Goal: Information Seeking & Learning: Check status

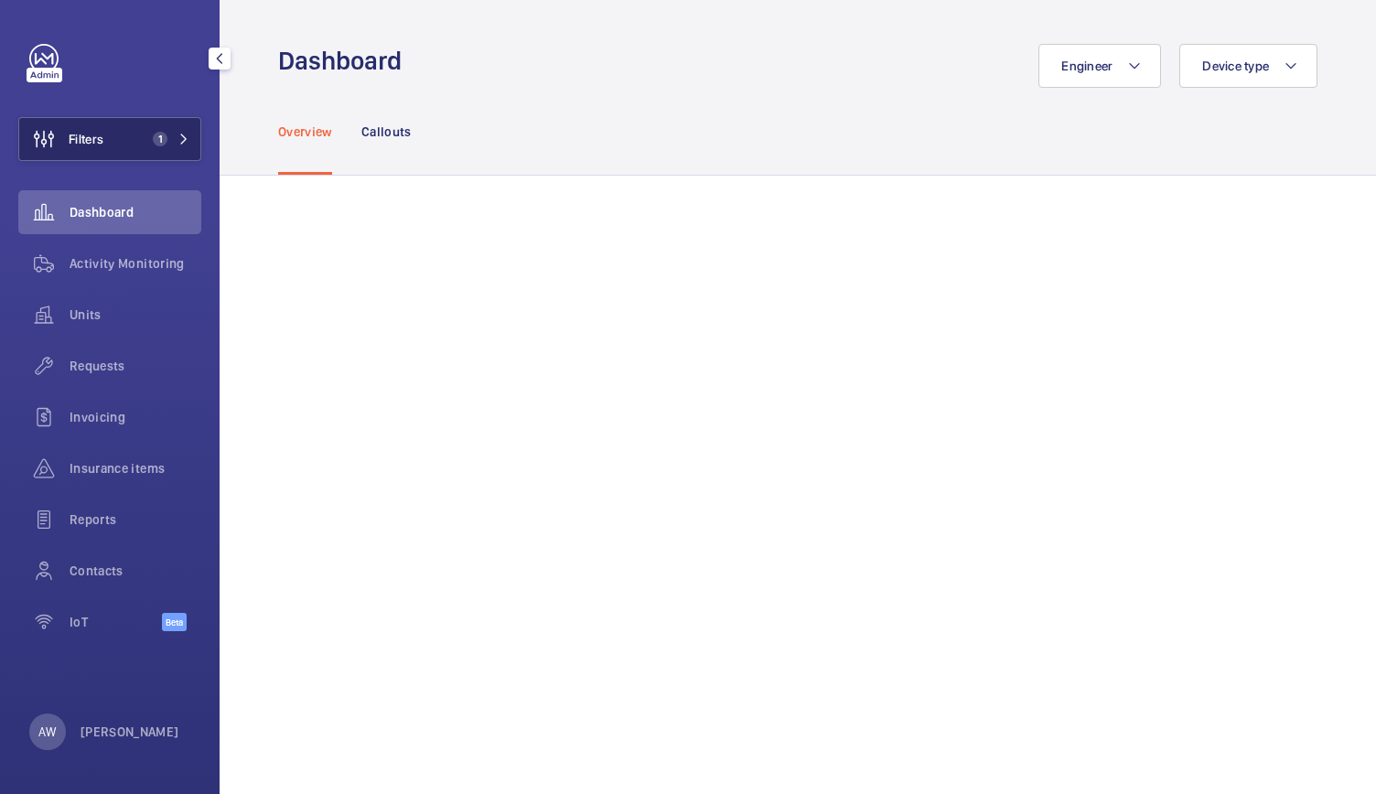
click at [199, 124] on button "Filters 1" at bounding box center [109, 139] width 183 height 44
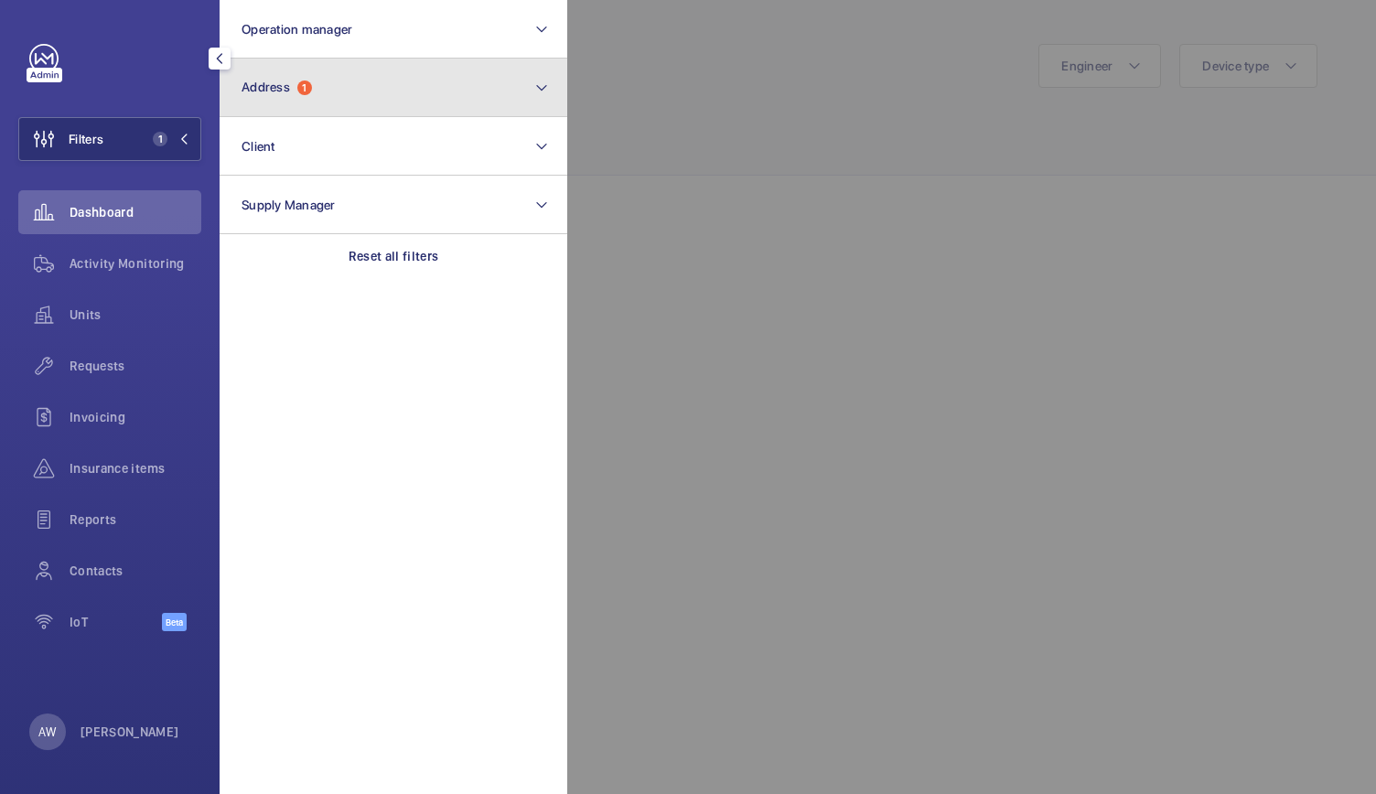
click at [320, 109] on button "Address 1" at bounding box center [394, 88] width 348 height 59
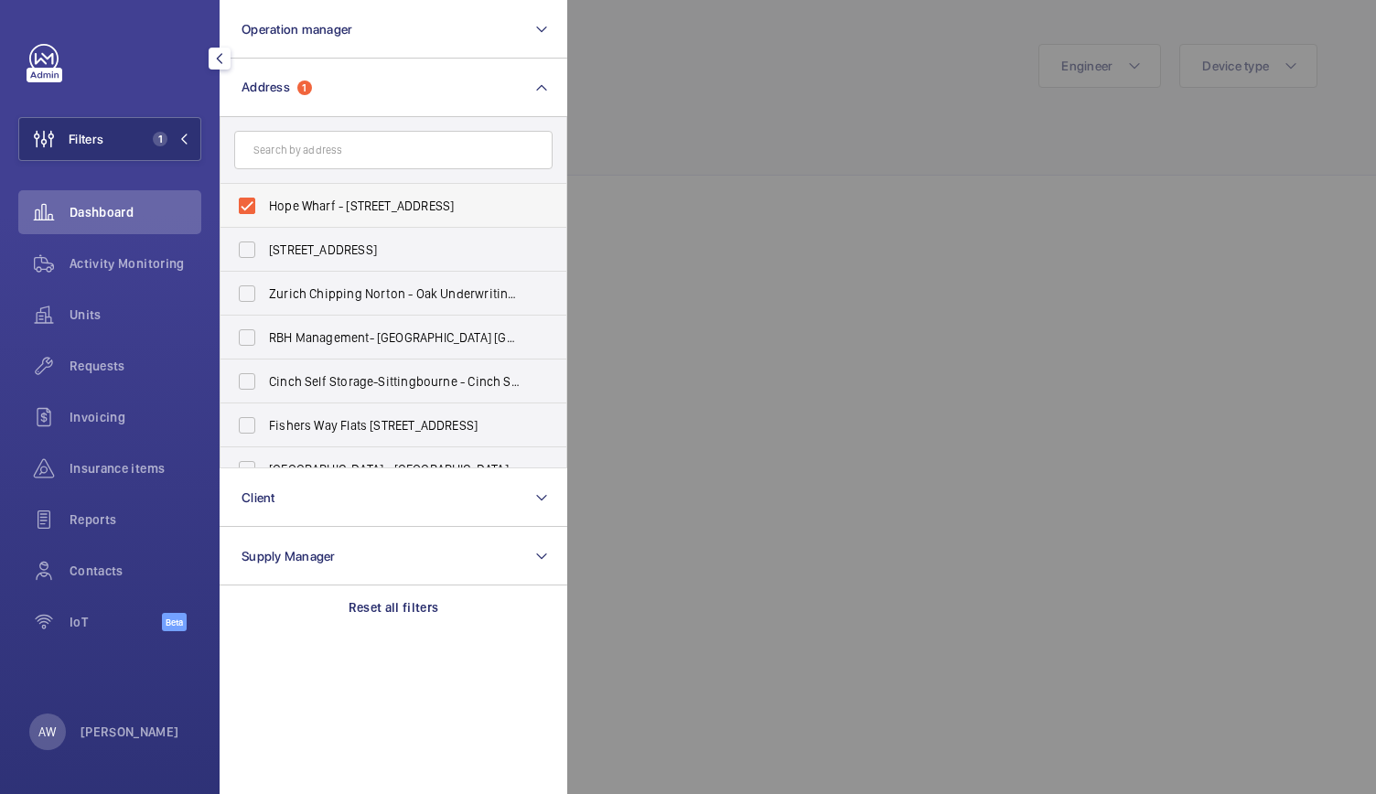
click at [238, 208] on label "Hope Wharf - [STREET_ADDRESS]" at bounding box center [379, 206] width 318 height 44
click at [238, 208] on input "Hope Wharf - [STREET_ADDRESS]" at bounding box center [247, 206] width 37 height 37
checkbox input "false"
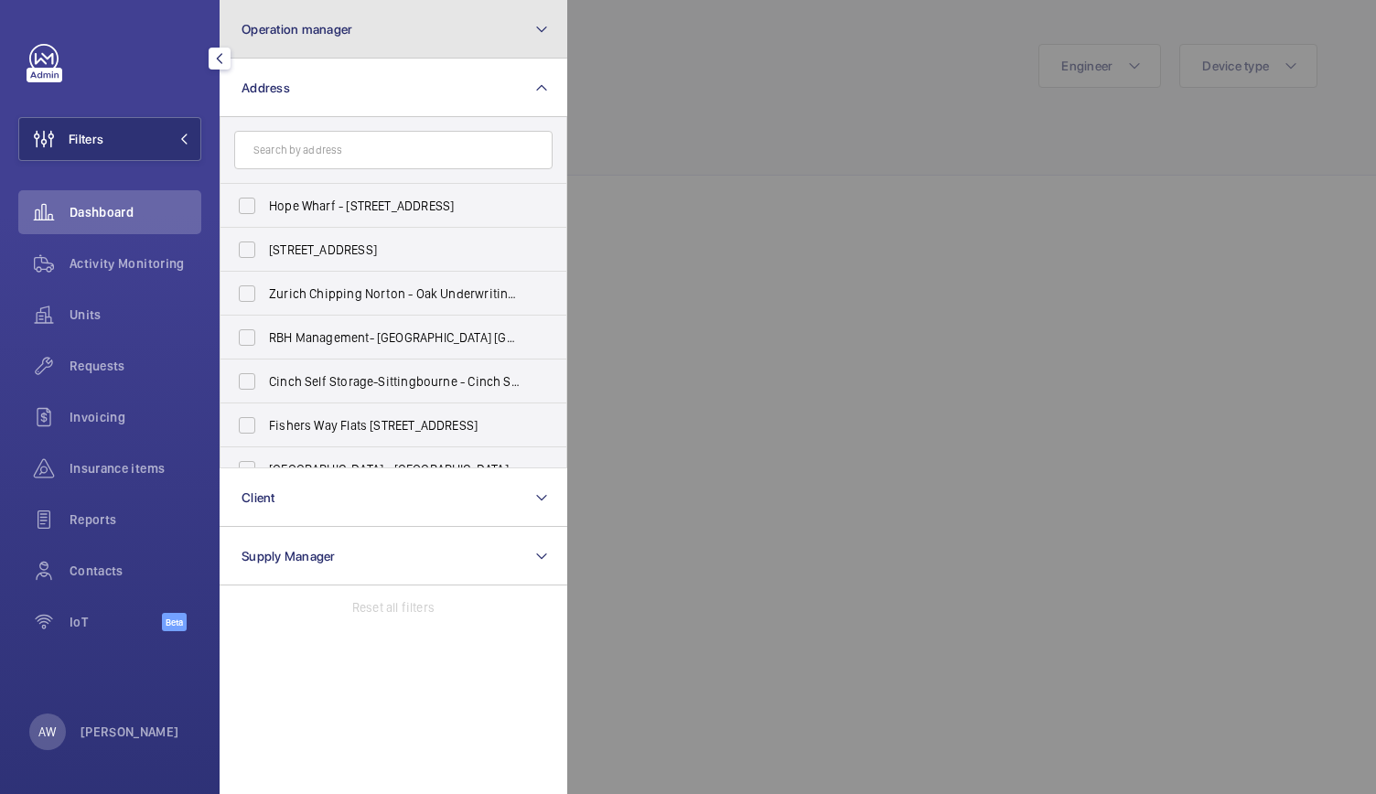
click at [301, 41] on button "Operation manager" at bounding box center [394, 29] width 348 height 59
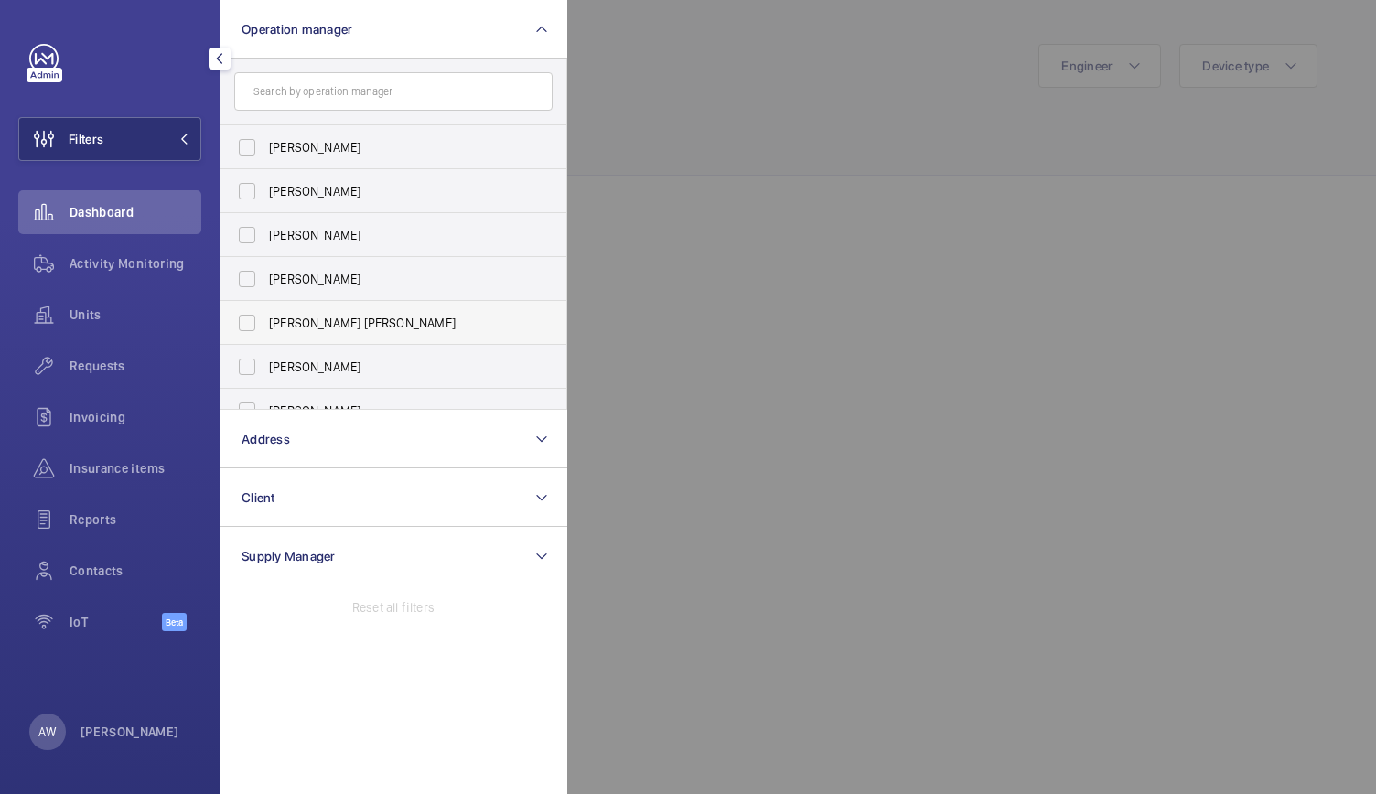
scroll to position [68, 0]
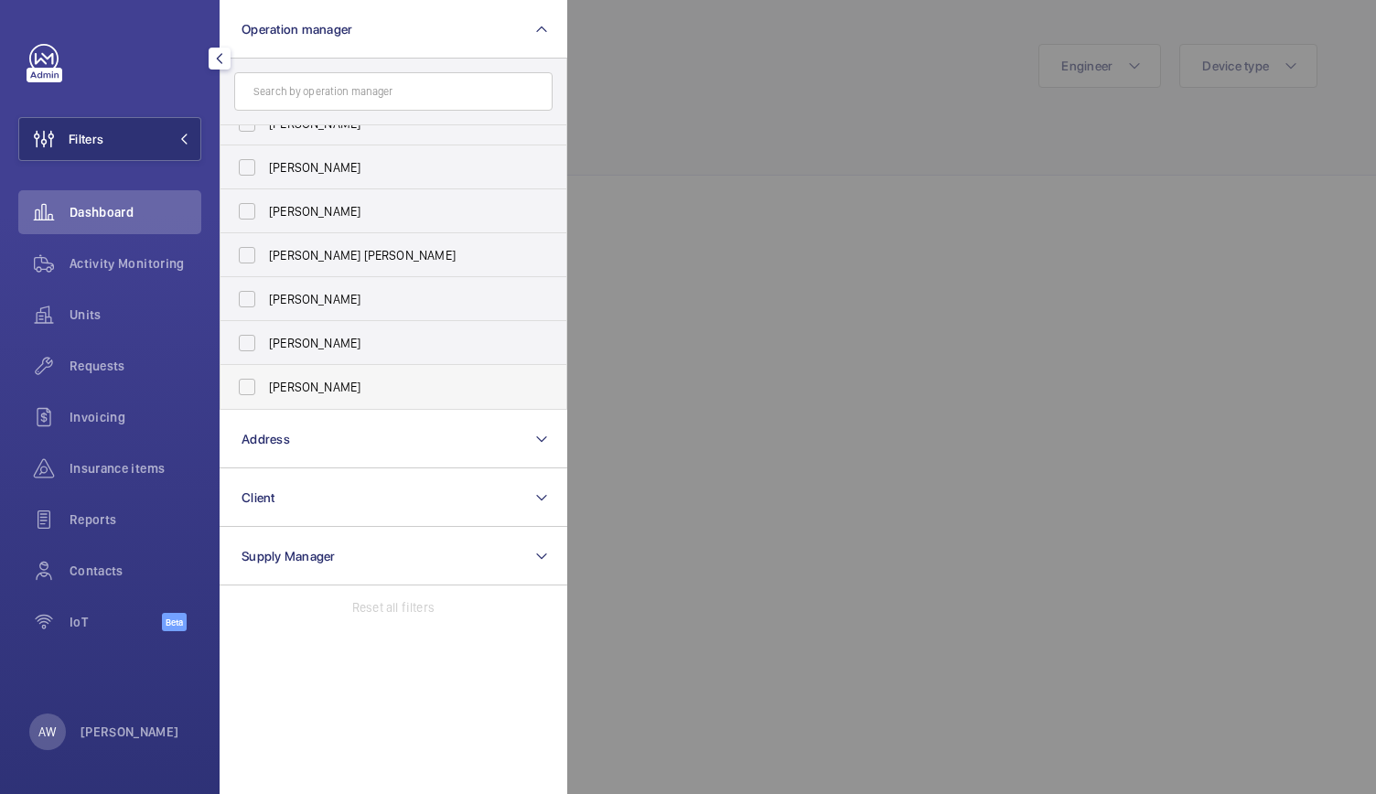
click at [251, 388] on label "[PERSON_NAME]" at bounding box center [379, 387] width 318 height 44
click at [251, 388] on input "[PERSON_NAME]" at bounding box center [247, 387] width 37 height 37
checkbox input "true"
click at [677, 201] on div at bounding box center [1255, 397] width 1376 height 794
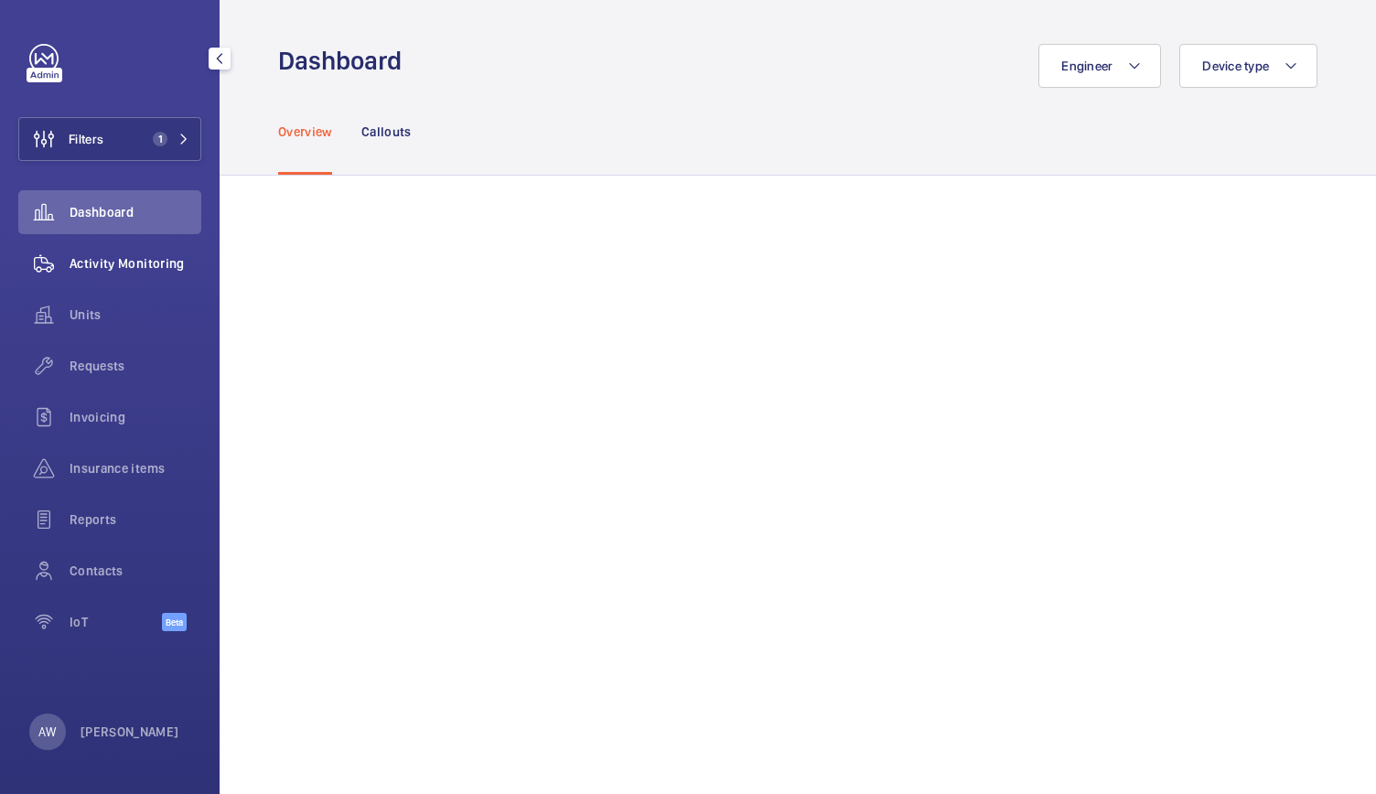
click at [174, 277] on div "Activity Monitoring" at bounding box center [109, 264] width 183 height 44
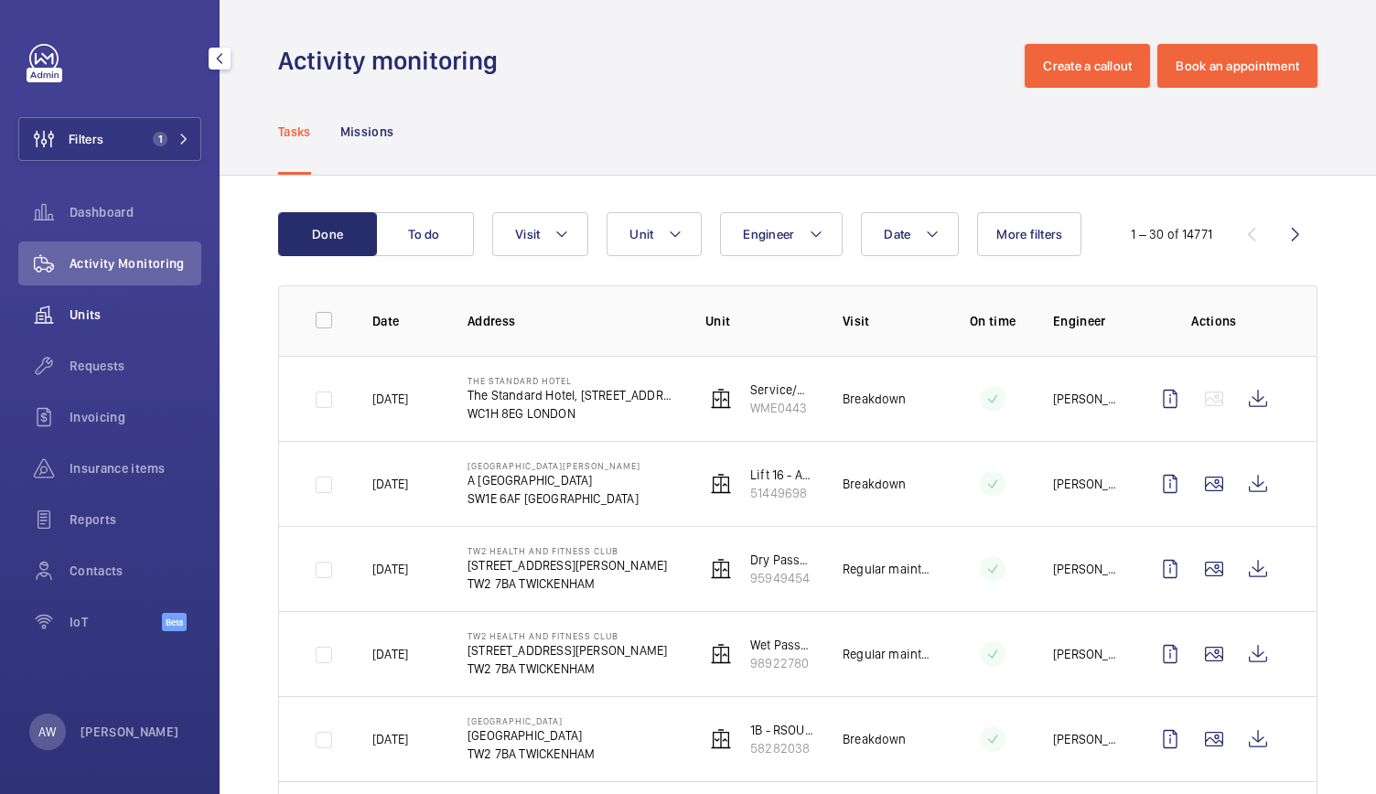
click at [91, 317] on span "Units" at bounding box center [136, 315] width 132 height 18
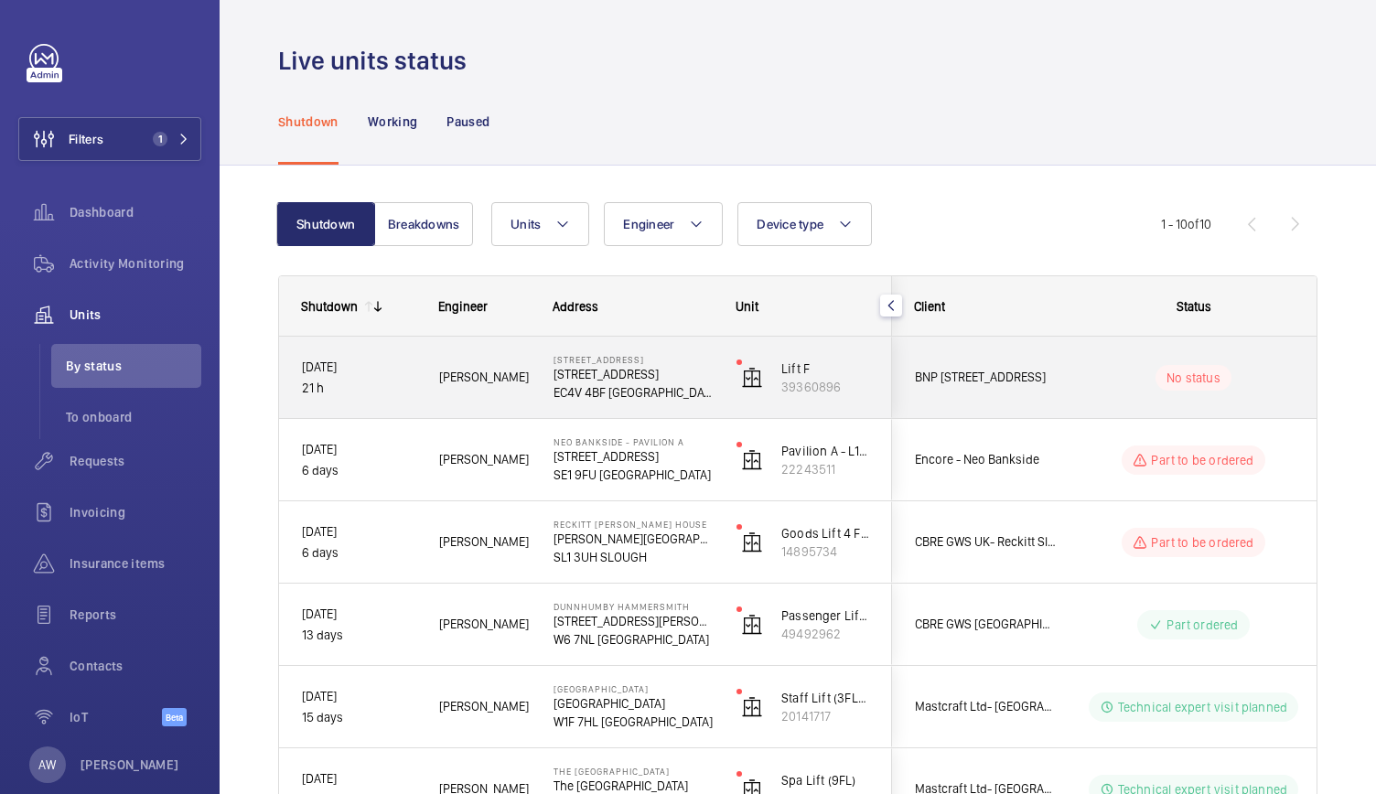
click at [504, 406] on div "[PERSON_NAME]" at bounding box center [473, 377] width 114 height 81
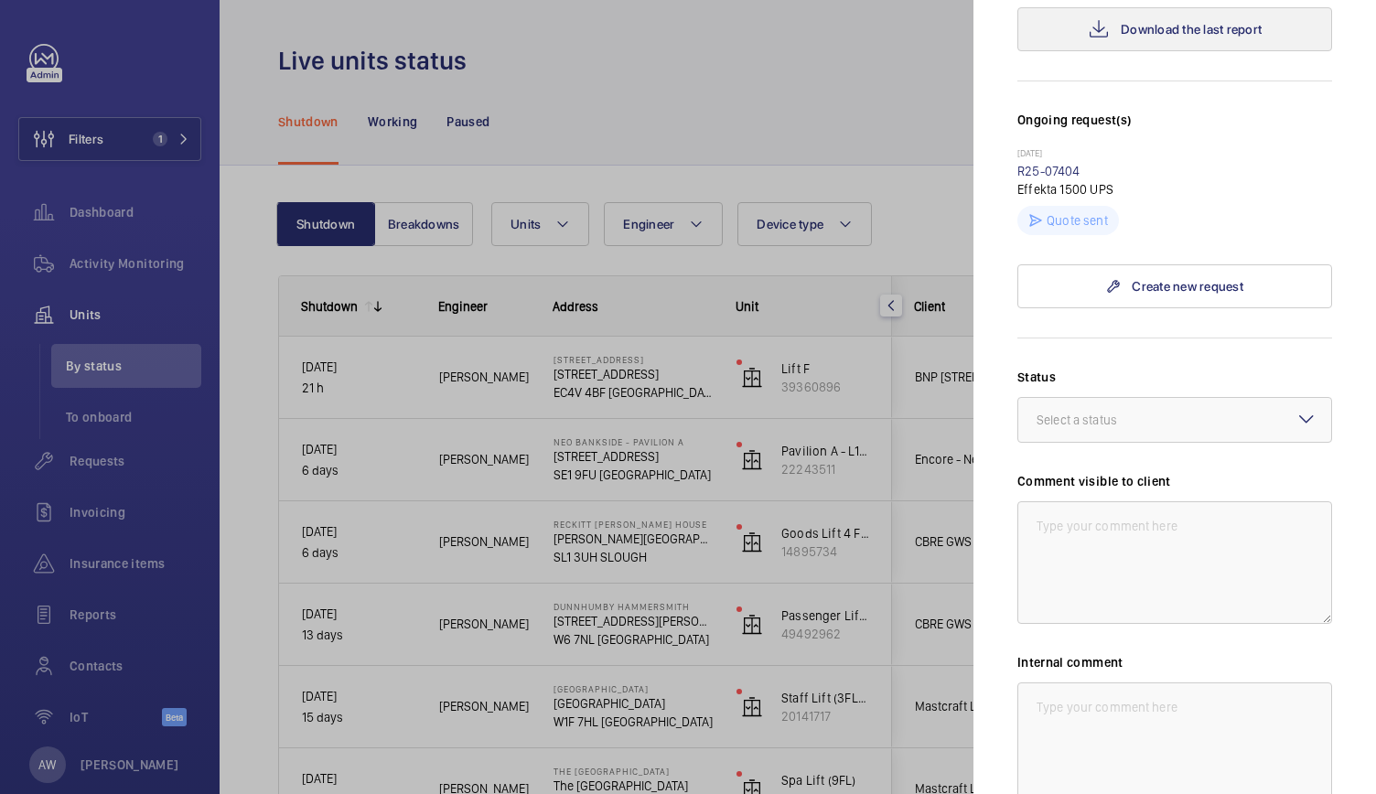
scroll to position [602, 0]
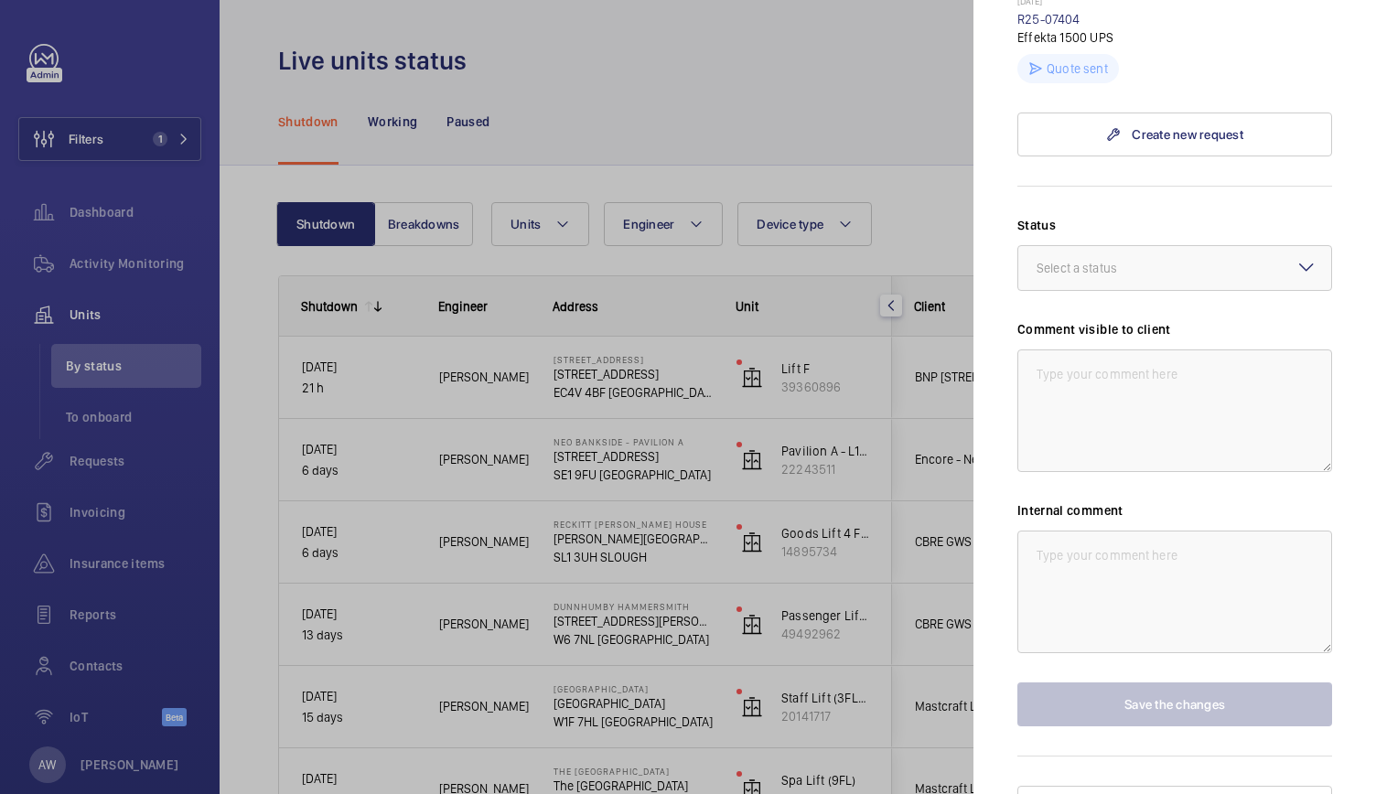
click at [725, 477] on div at bounding box center [688, 397] width 1376 height 794
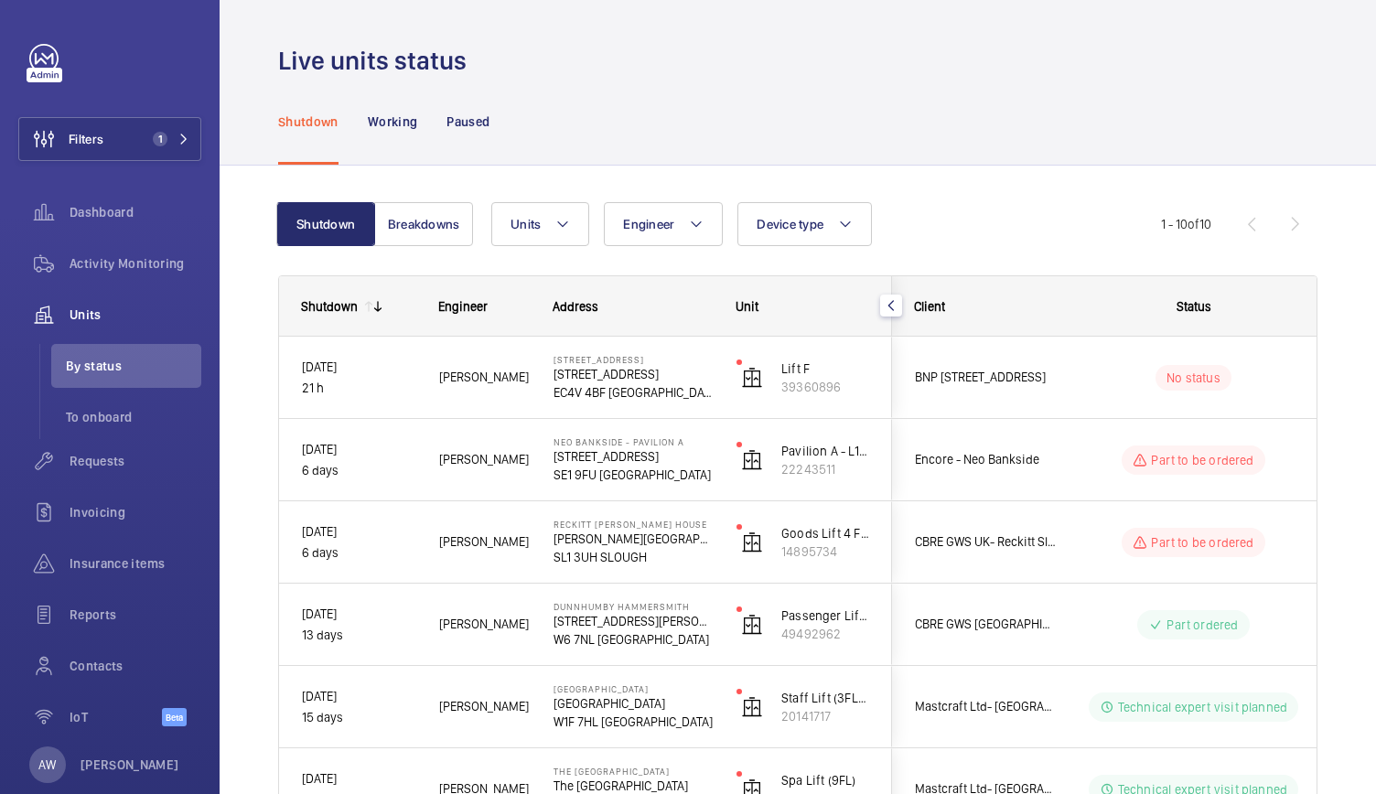
scroll to position [0, 0]
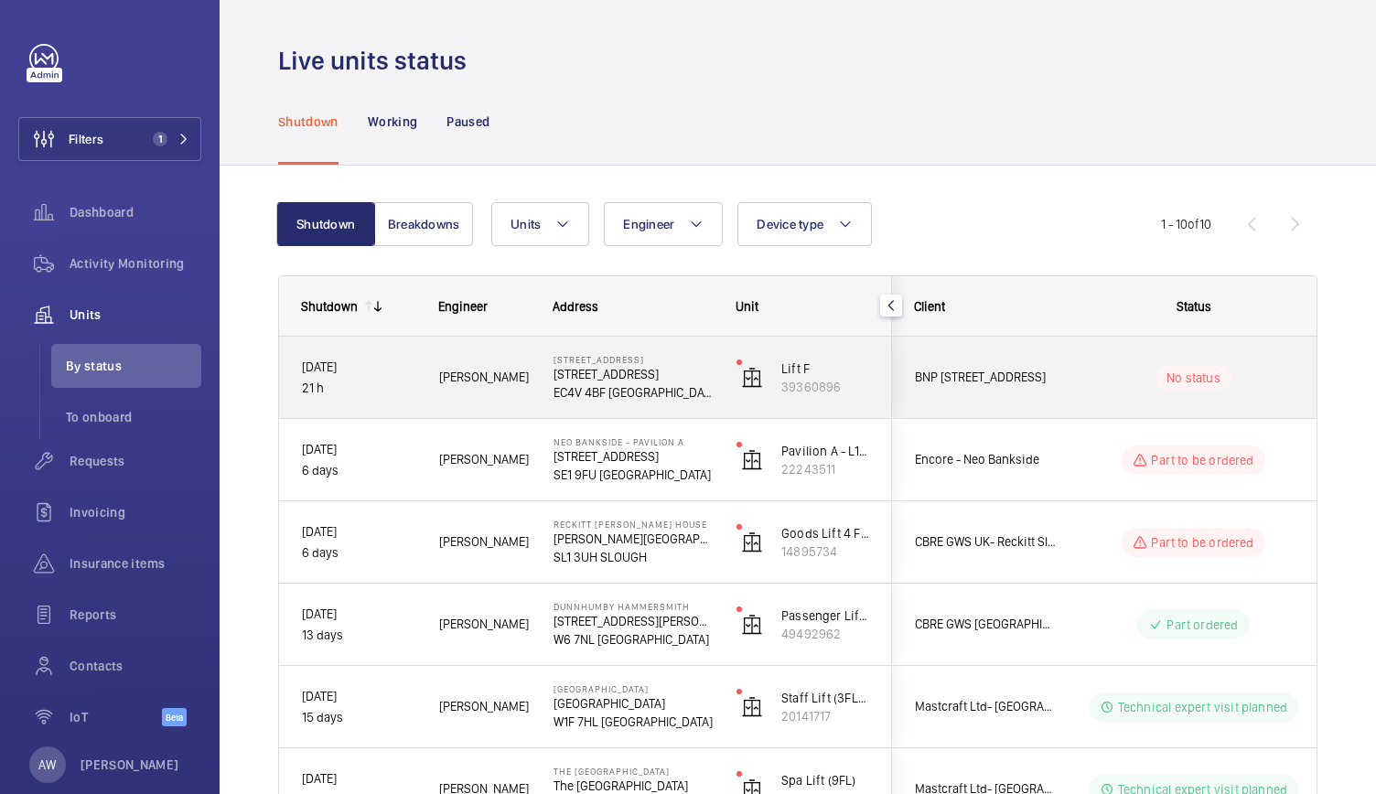
click at [721, 411] on div "Lift F 39360896" at bounding box center [802, 378] width 177 height 82
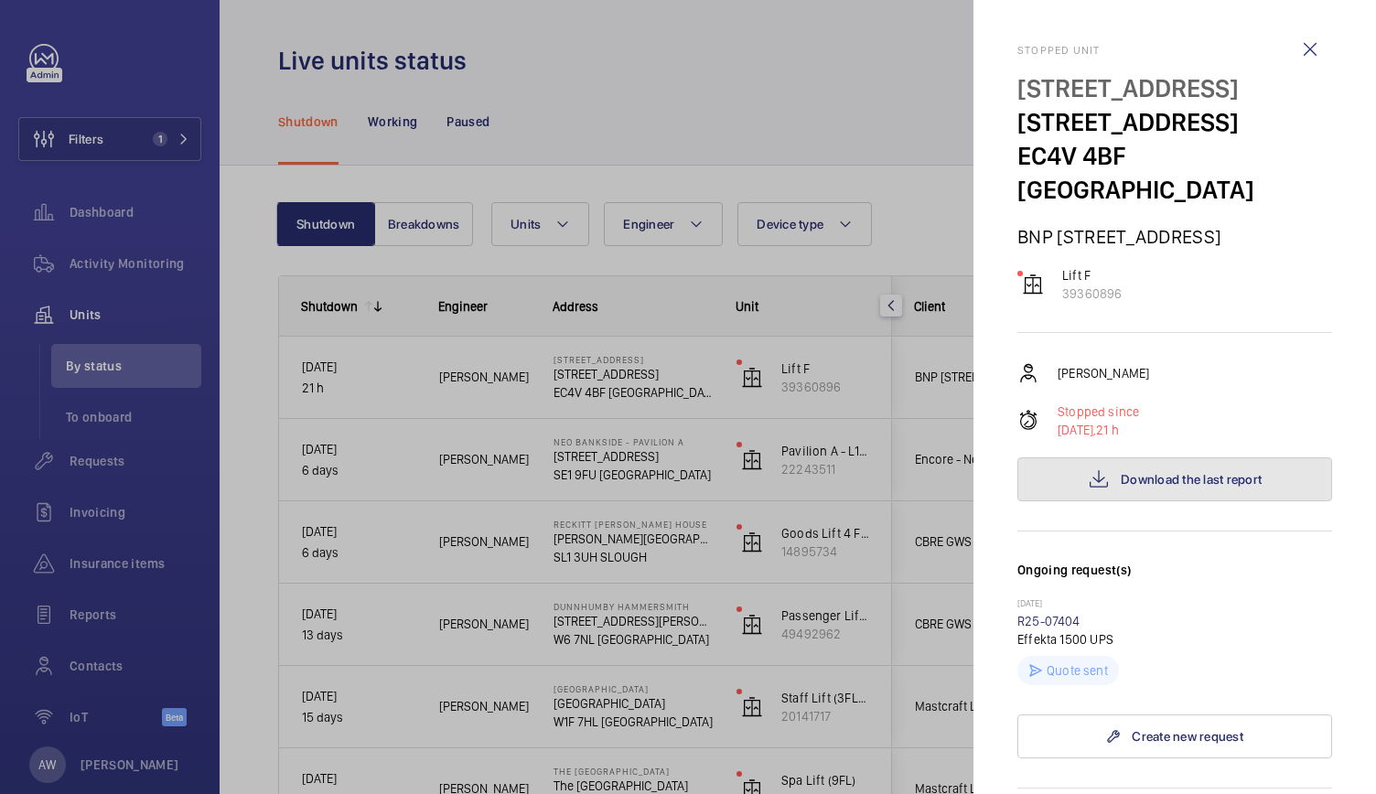
click at [1059, 457] on button "Download the last report" at bounding box center [1174, 479] width 315 height 44
click at [171, 246] on div at bounding box center [688, 397] width 1376 height 794
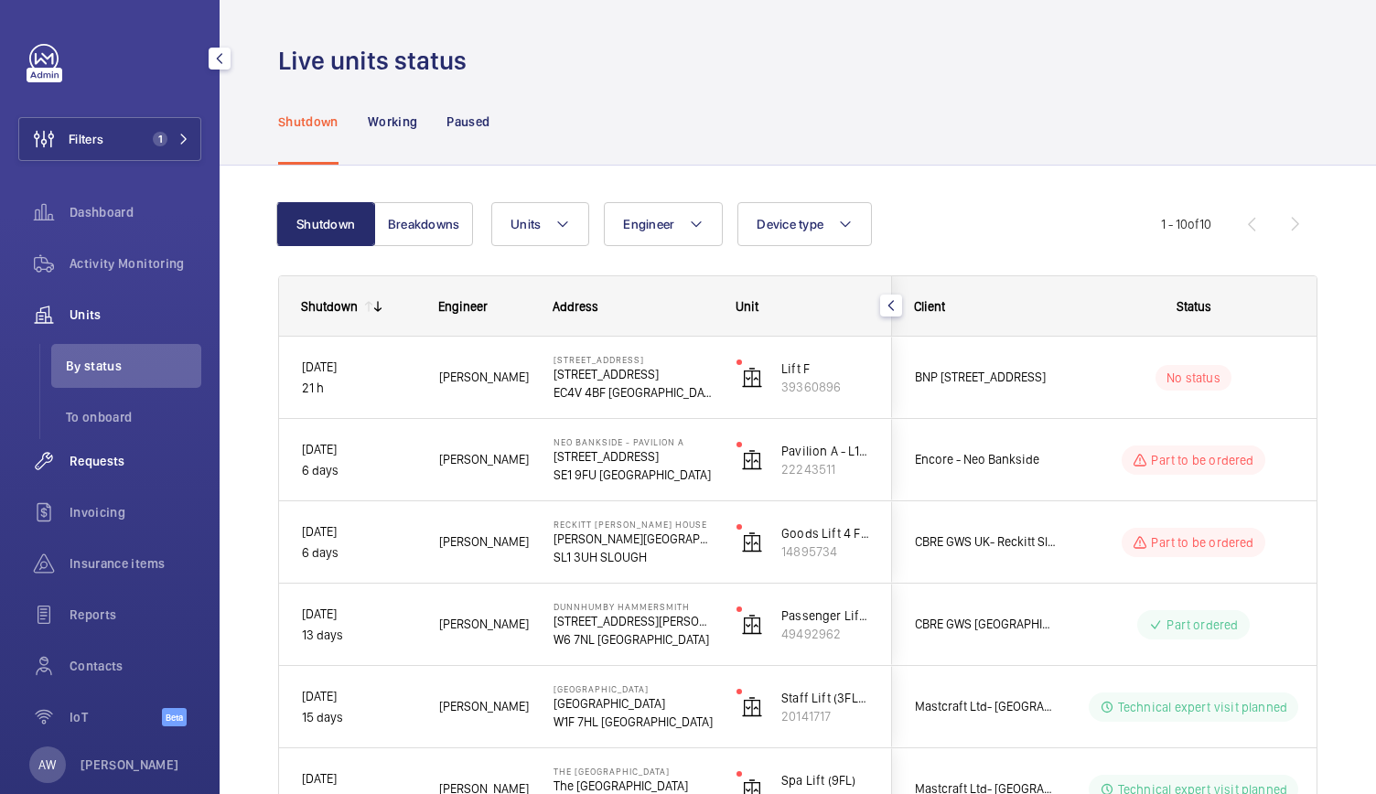
click at [106, 467] on span "Requests" at bounding box center [136, 461] width 132 height 18
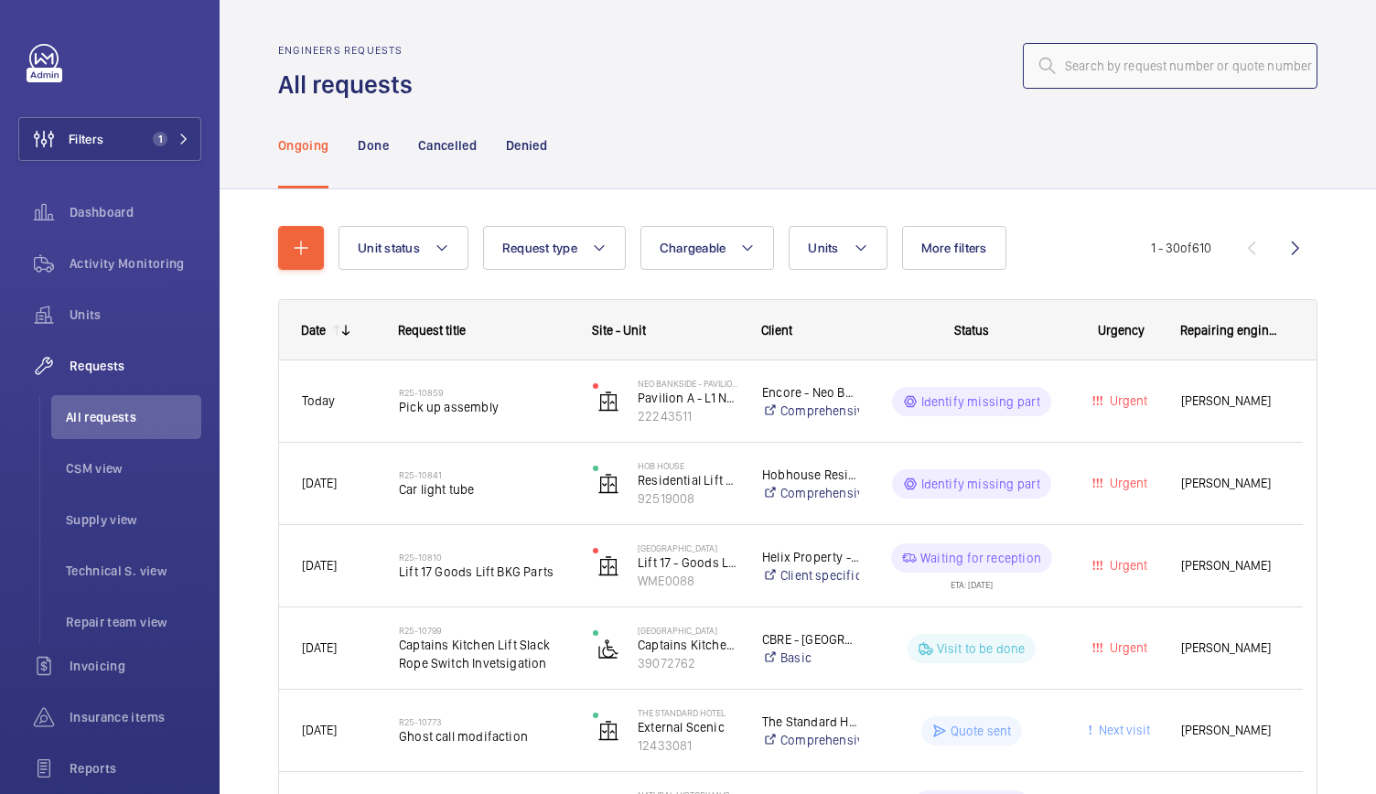
click at [1053, 69] on input "text" at bounding box center [1170, 66] width 295 height 46
paste input "R25-10082"
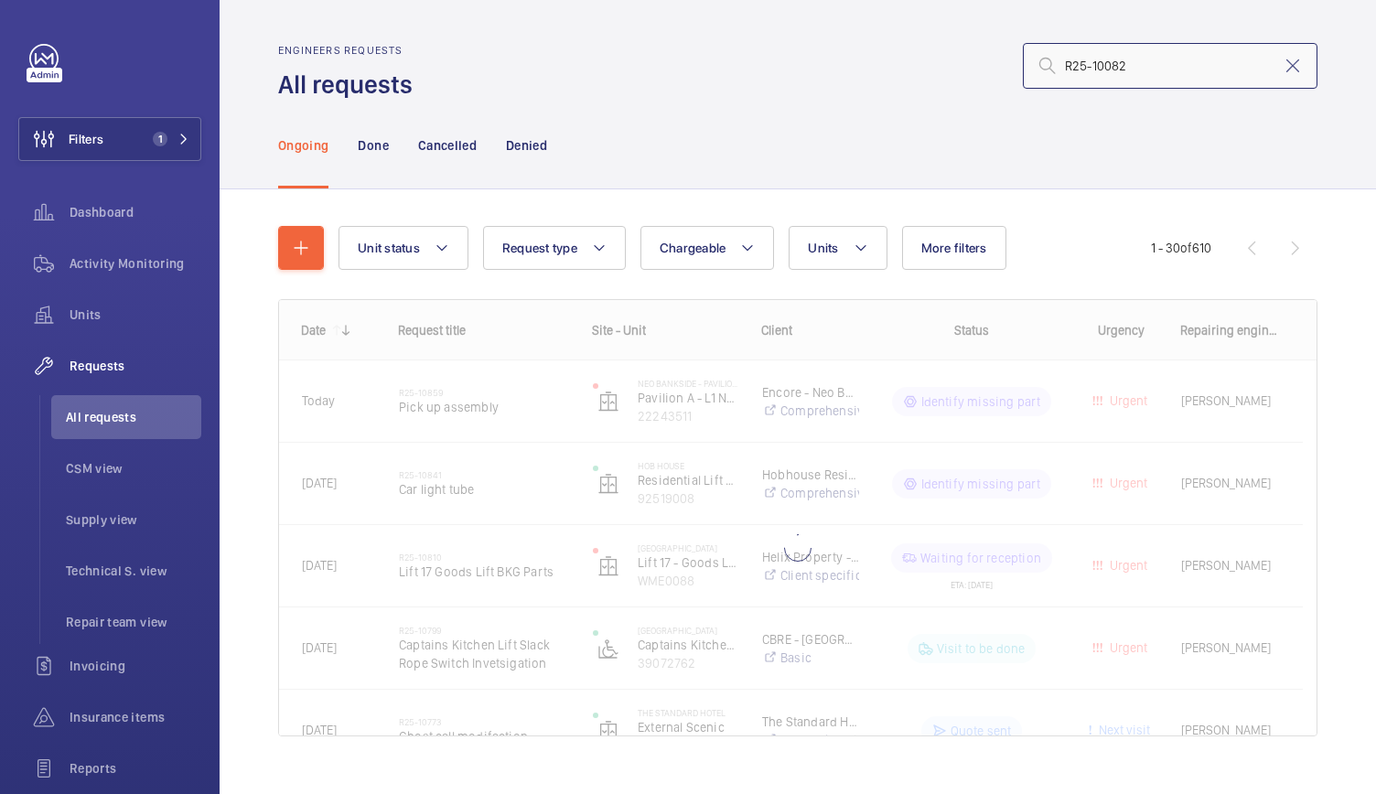
type input "R25-10082"
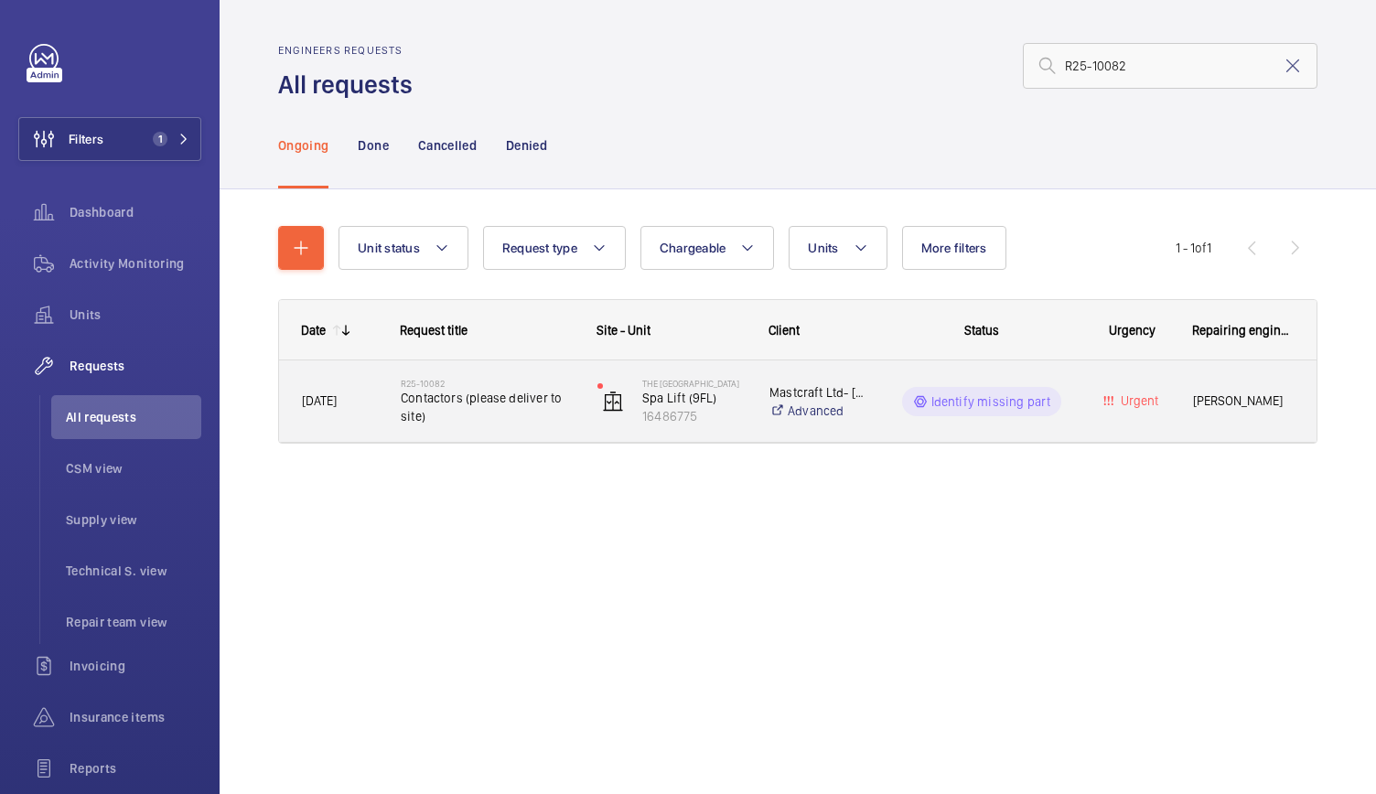
click at [532, 407] on span "Contactors (please deliver to site)" at bounding box center [487, 407] width 173 height 37
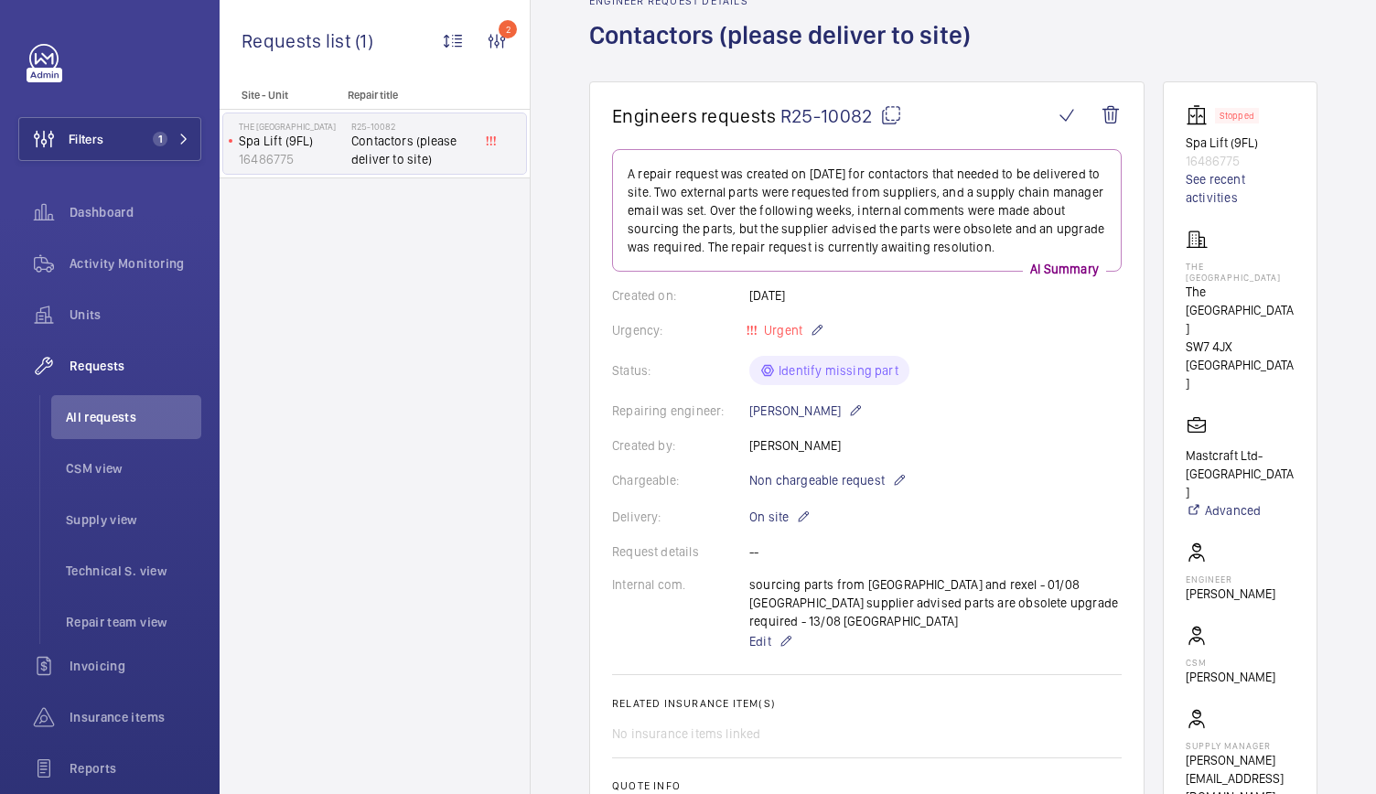
scroll to position [98, 0]
click at [152, 250] on div "Activity Monitoring" at bounding box center [109, 264] width 183 height 44
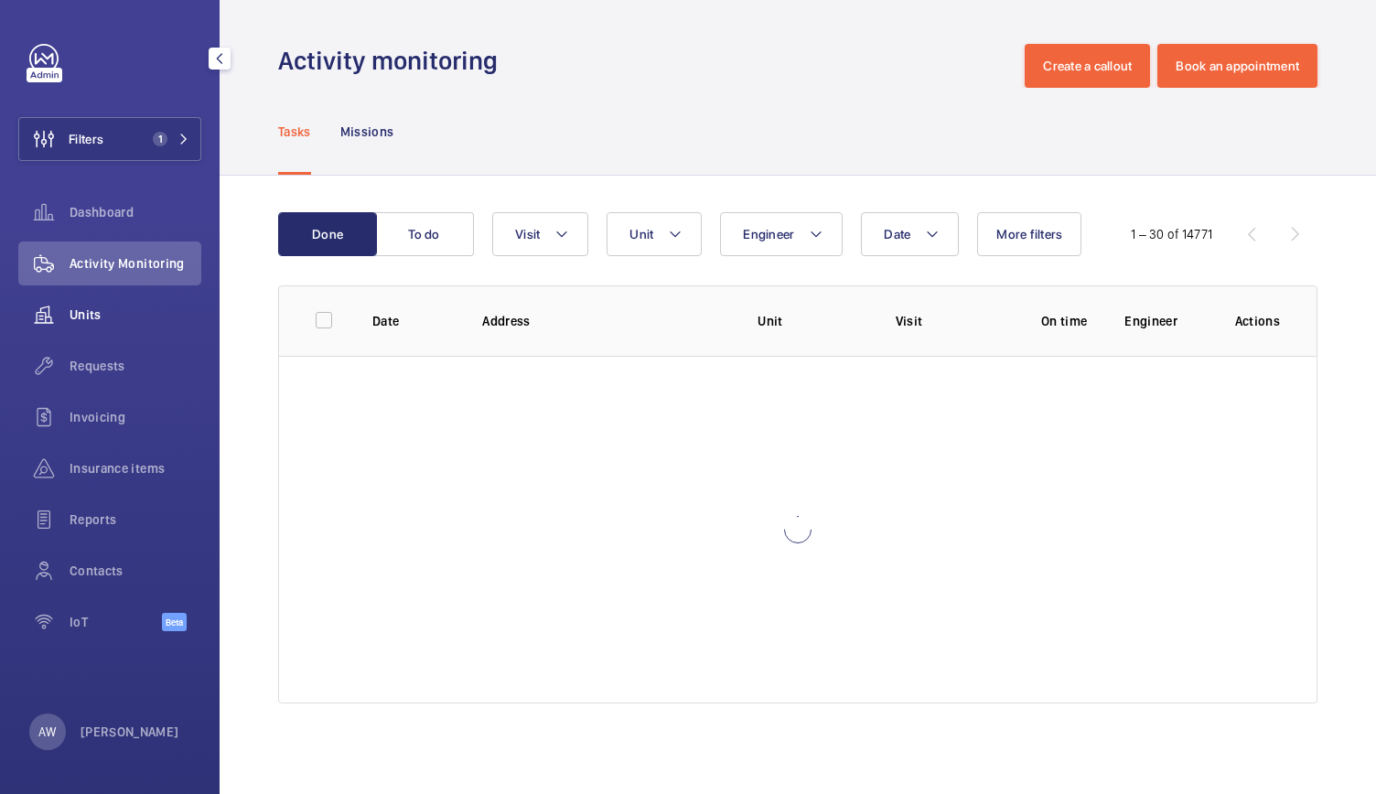
click at [68, 310] on wm-front-icon-button at bounding box center [43, 315] width 51 height 44
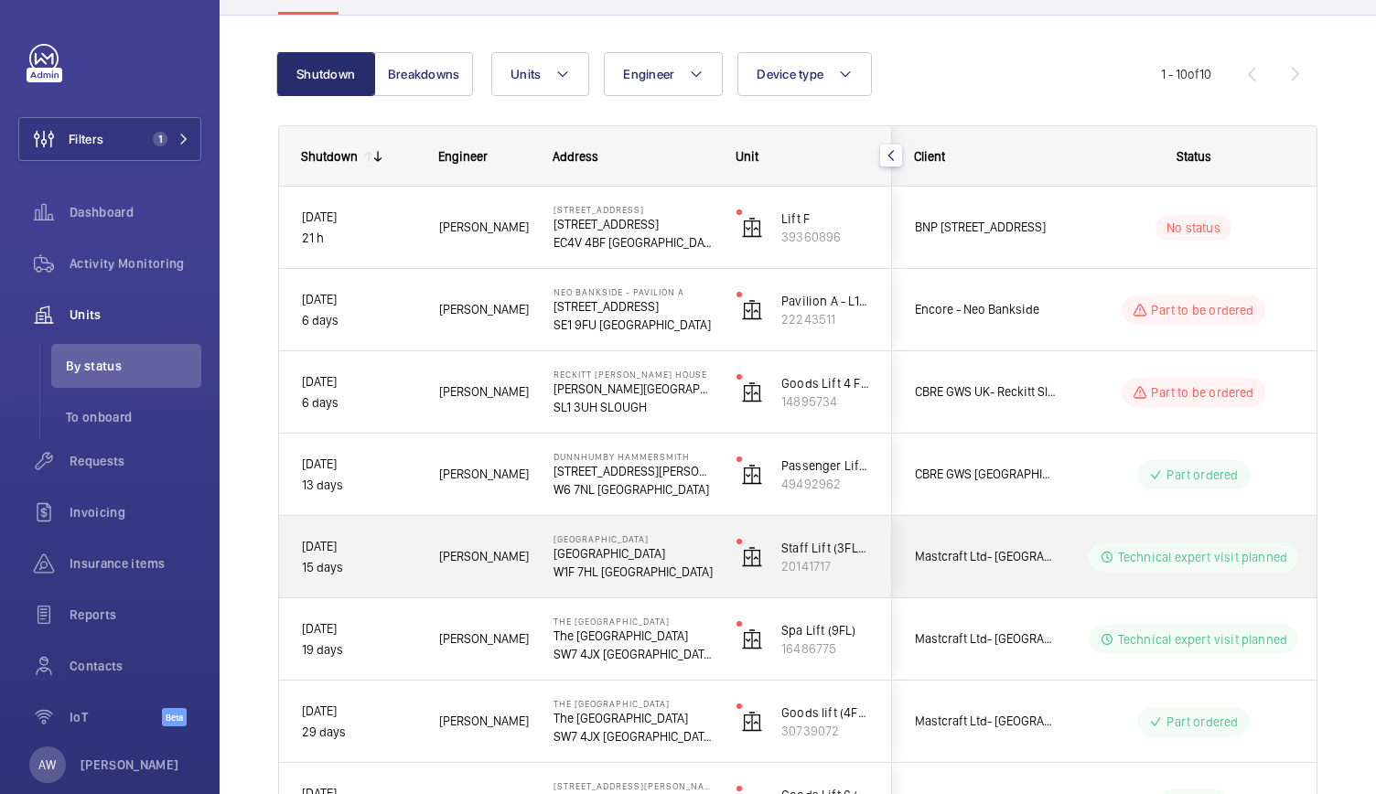
scroll to position [359, 0]
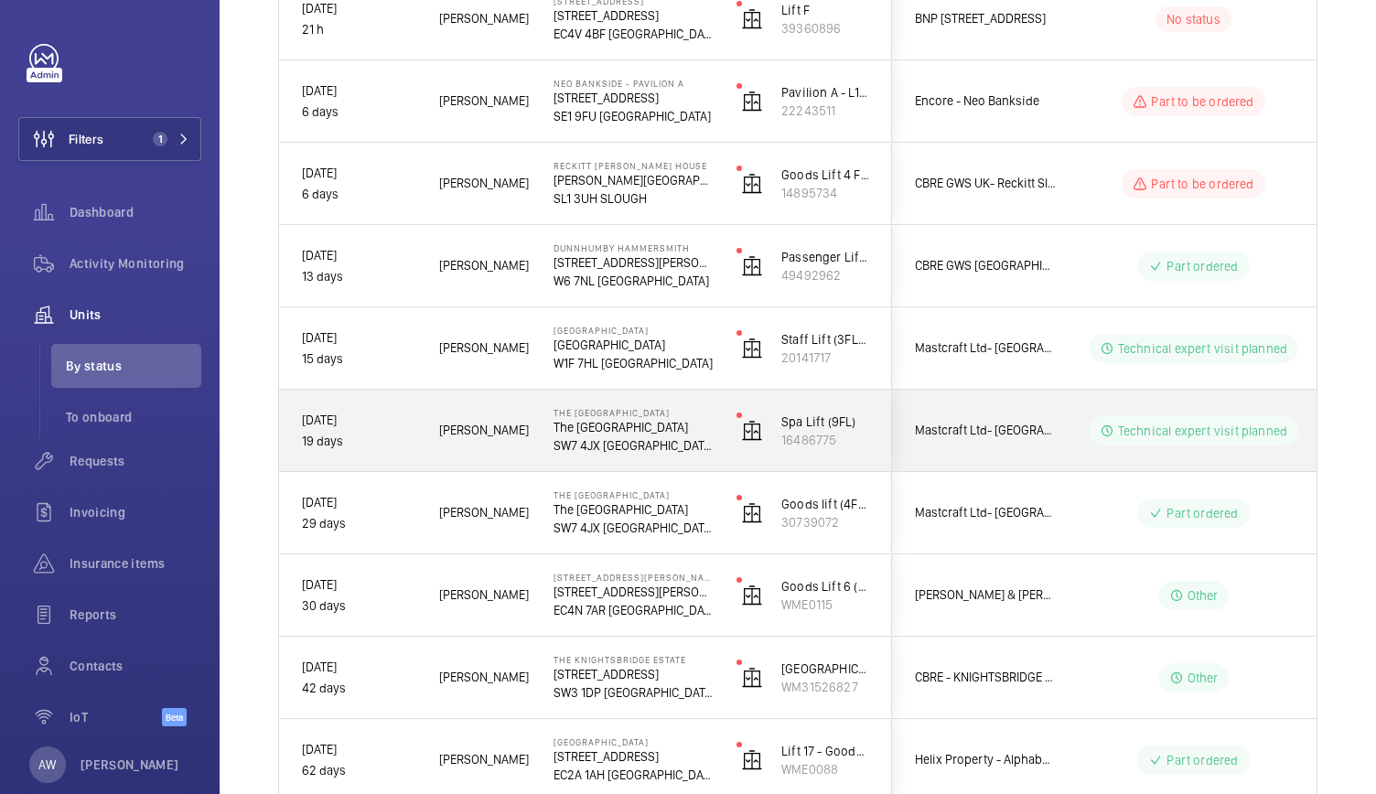
click at [714, 460] on div "Spa Lift (9FL) 16486775" at bounding box center [802, 431] width 177 height 82
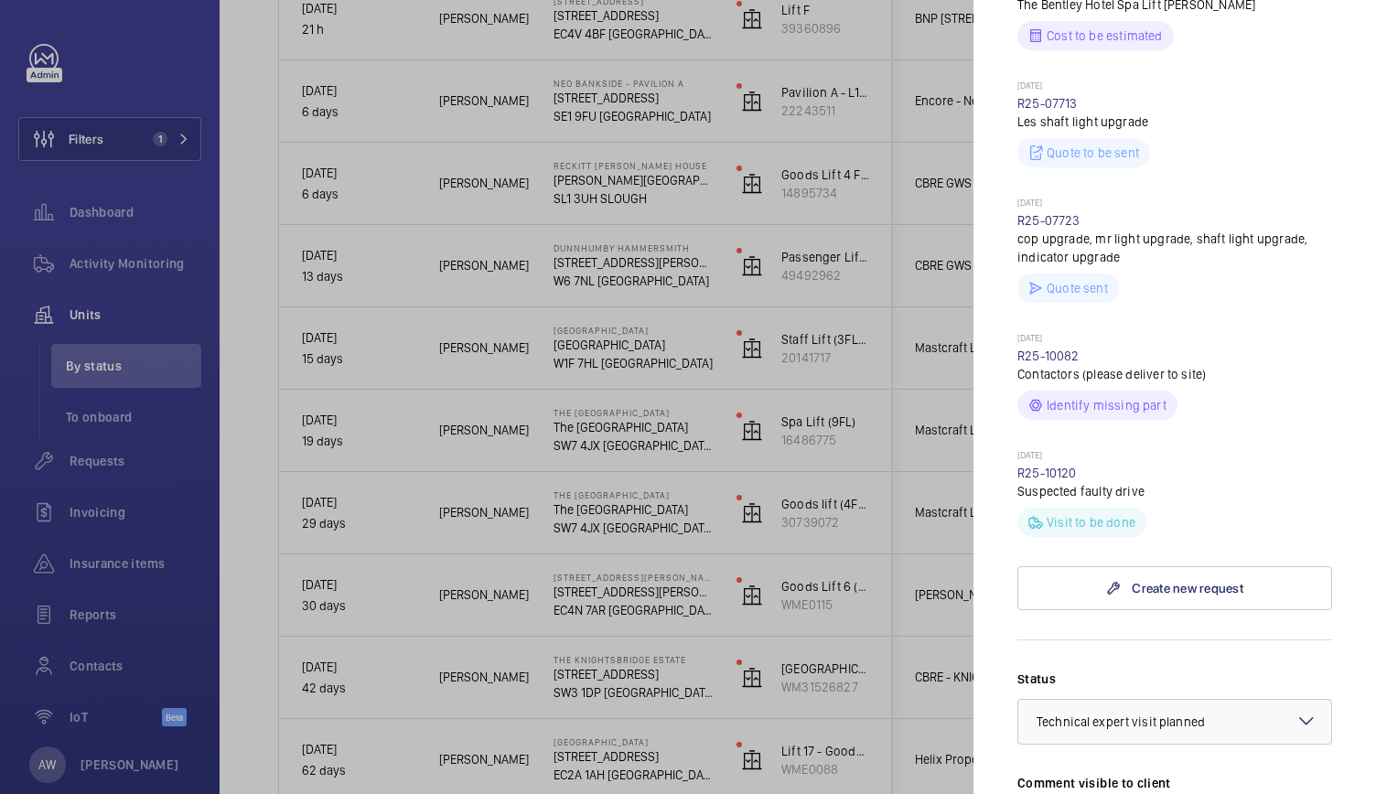
scroll to position [682, 0]
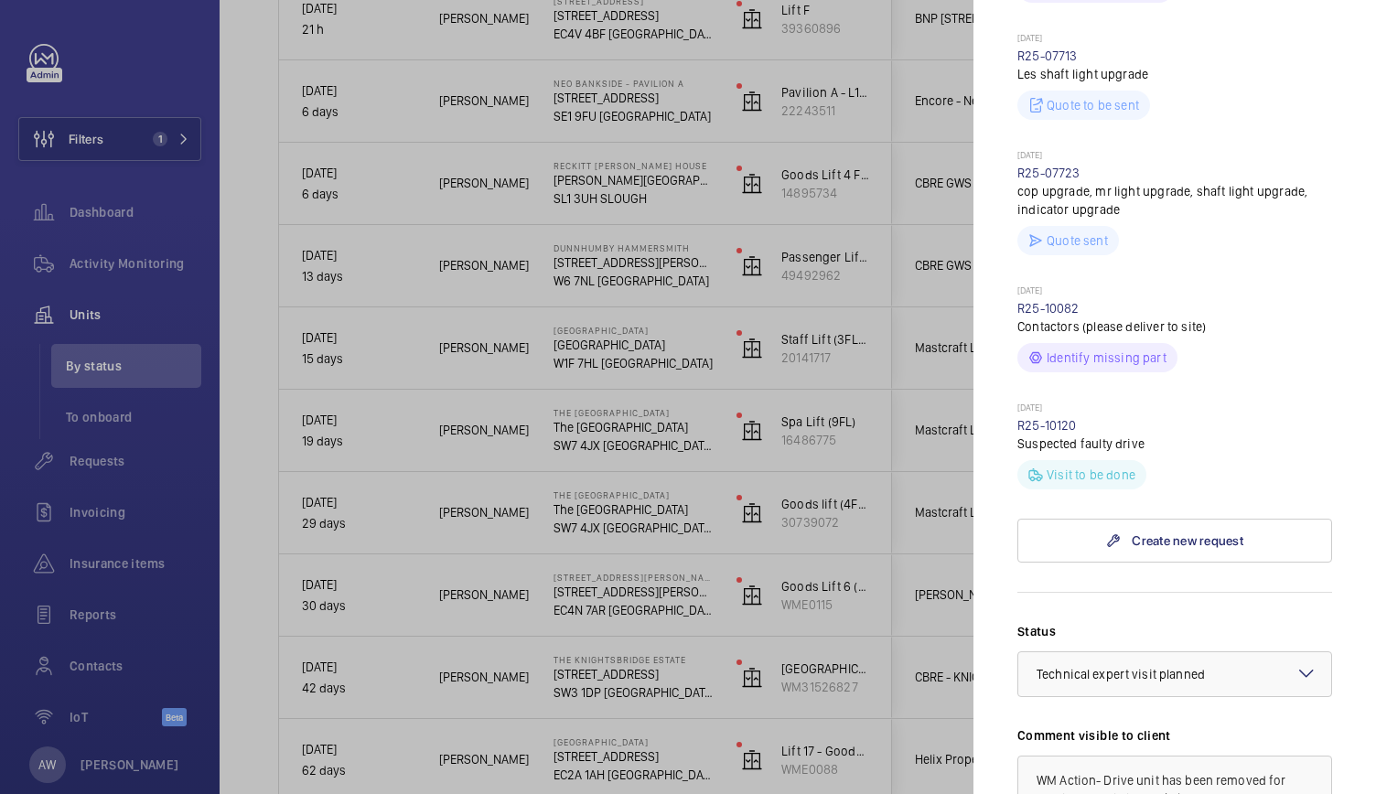
click at [218, 181] on div at bounding box center [688, 397] width 1376 height 794
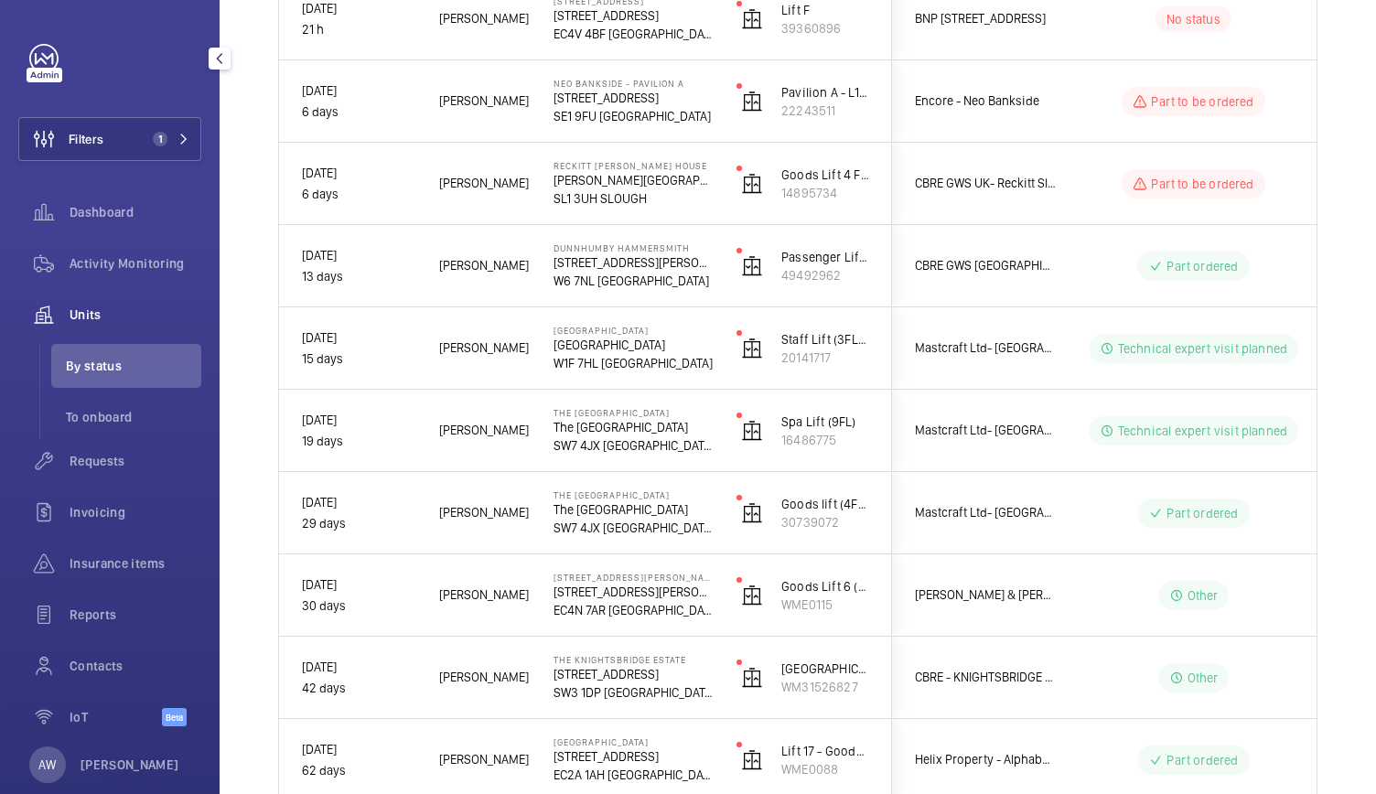
click at [183, 162] on div "Filters 1 Dashboard Activity Monitoring Units By status To onboard Requests Inv…" at bounding box center [109, 395] width 183 height 703
click at [181, 156] on button "Filters 1" at bounding box center [109, 139] width 183 height 44
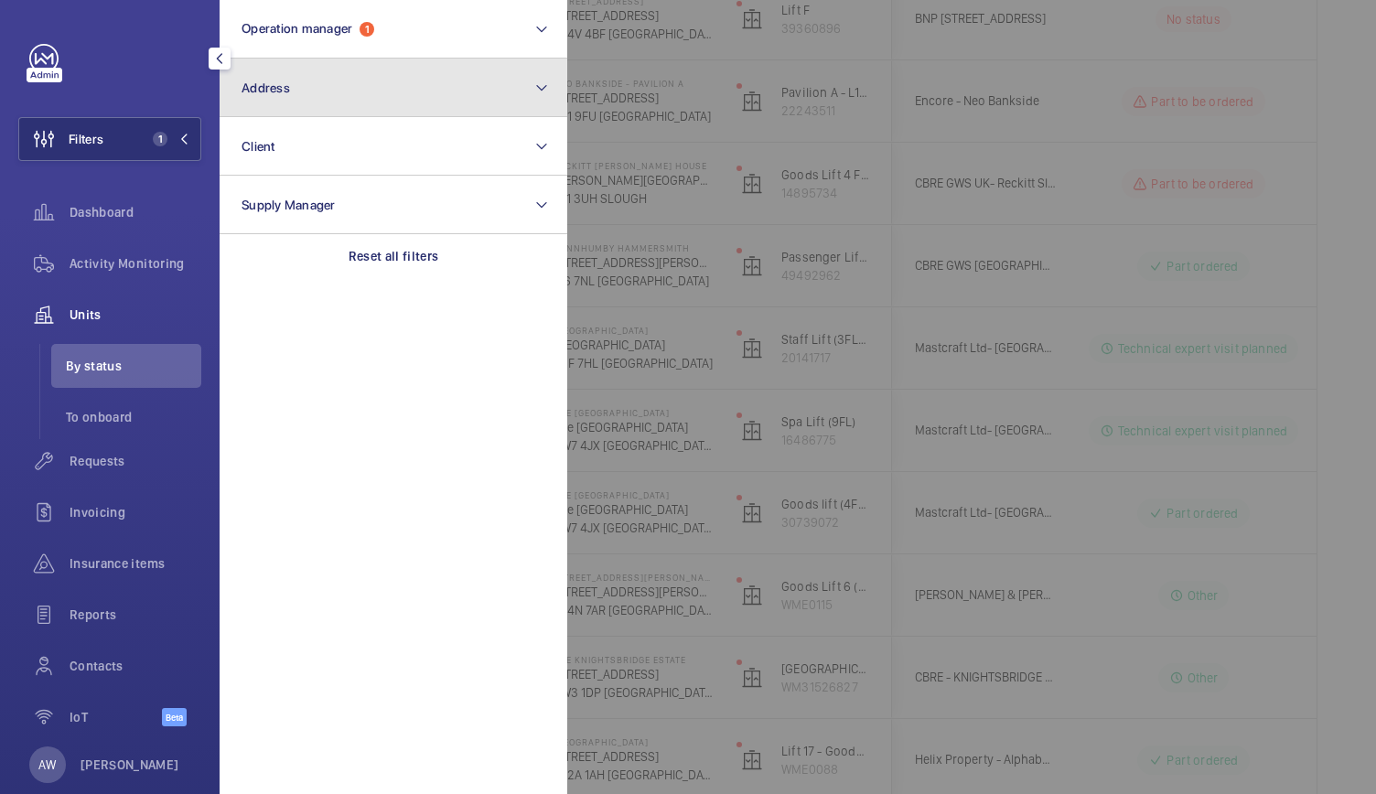
click at [300, 89] on button "Address" at bounding box center [394, 88] width 348 height 59
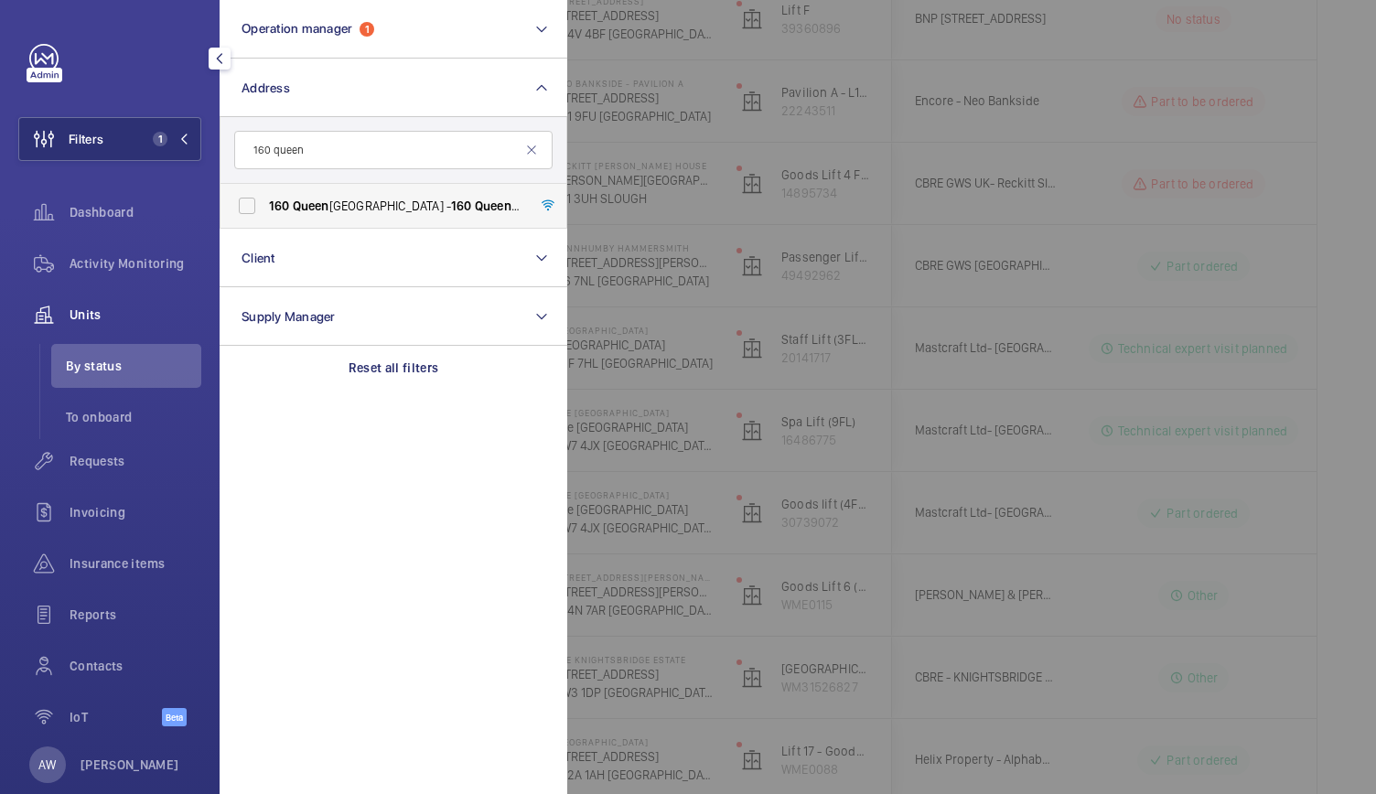
type input "160 queen"
click at [282, 215] on label "[STREET_ADDRESS] - [STREET_ADDRESS]" at bounding box center [379, 206] width 318 height 44
click at [265, 215] on input "[STREET_ADDRESS] - [STREET_ADDRESS]" at bounding box center [247, 206] width 37 height 37
checkbox input "true"
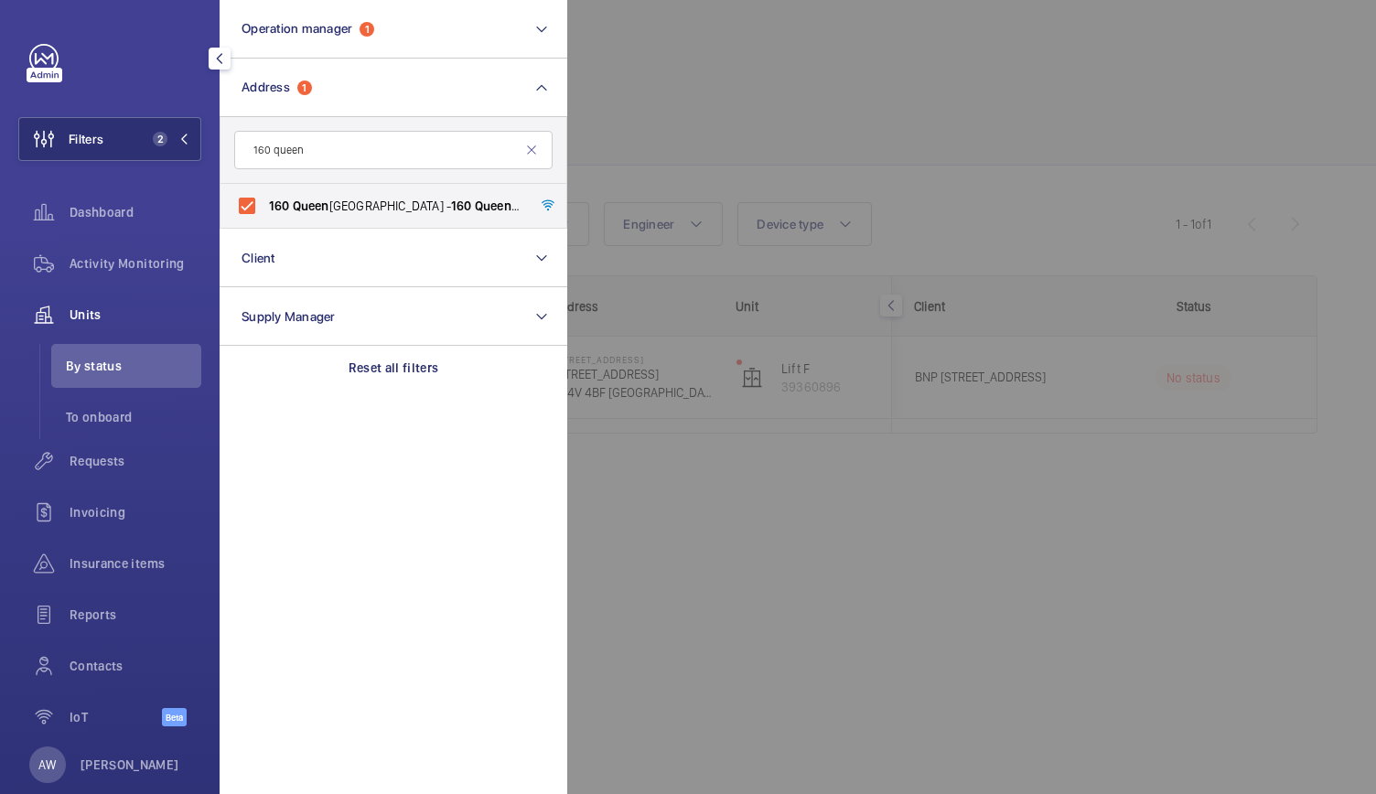
click at [677, 186] on div at bounding box center [1255, 397] width 1376 height 794
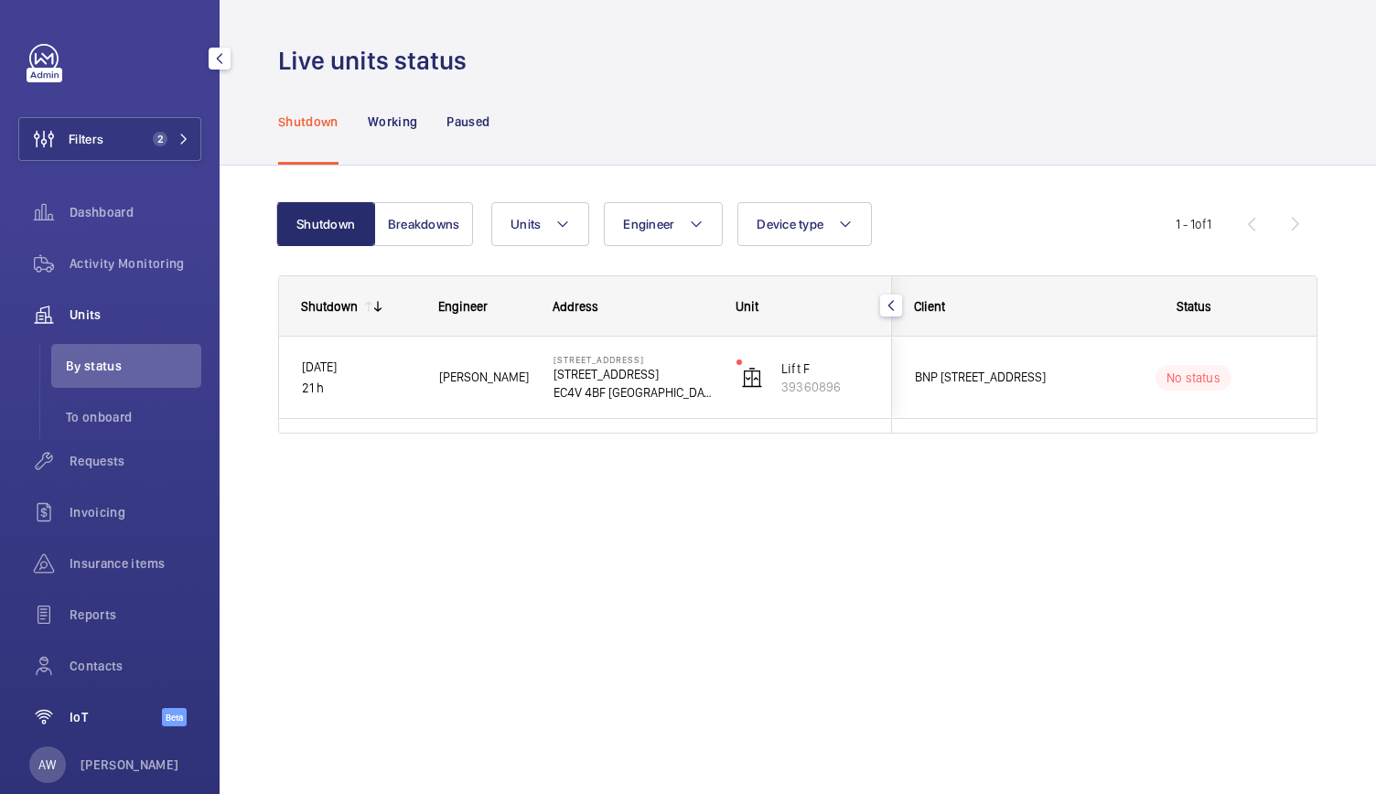
scroll to position [33, 0]
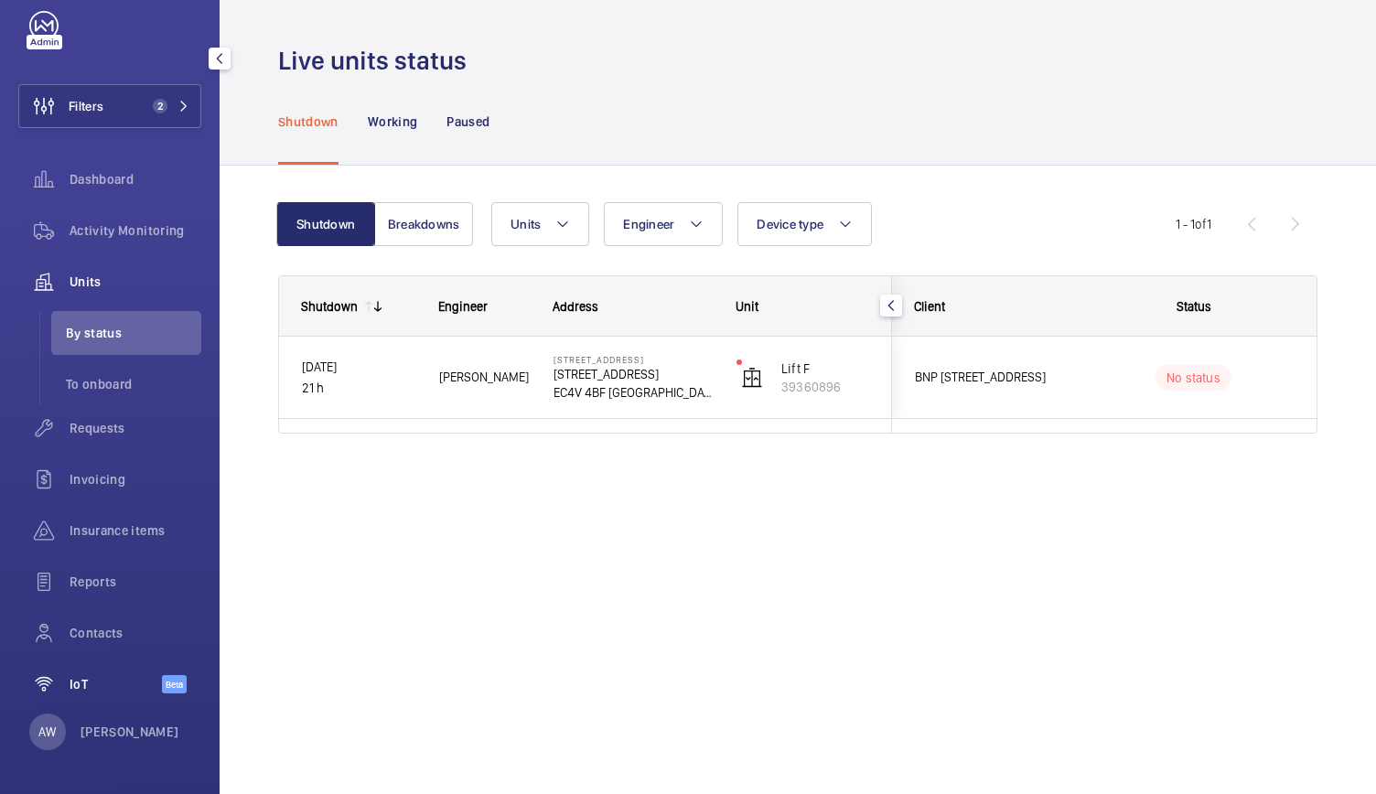
click at [106, 693] on div "IoT Beta" at bounding box center [109, 684] width 183 height 44
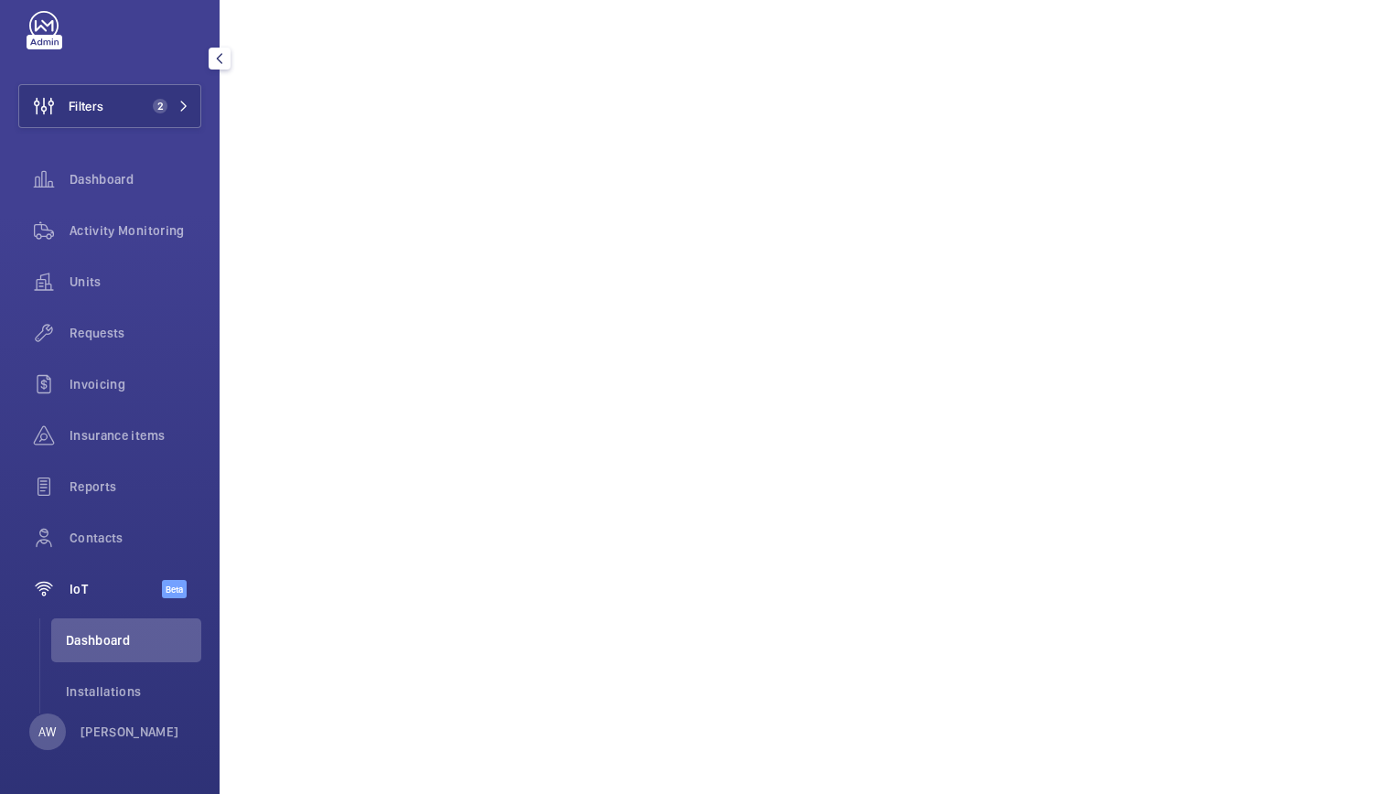
click at [106, 693] on span "Installations" at bounding box center [133, 691] width 135 height 18
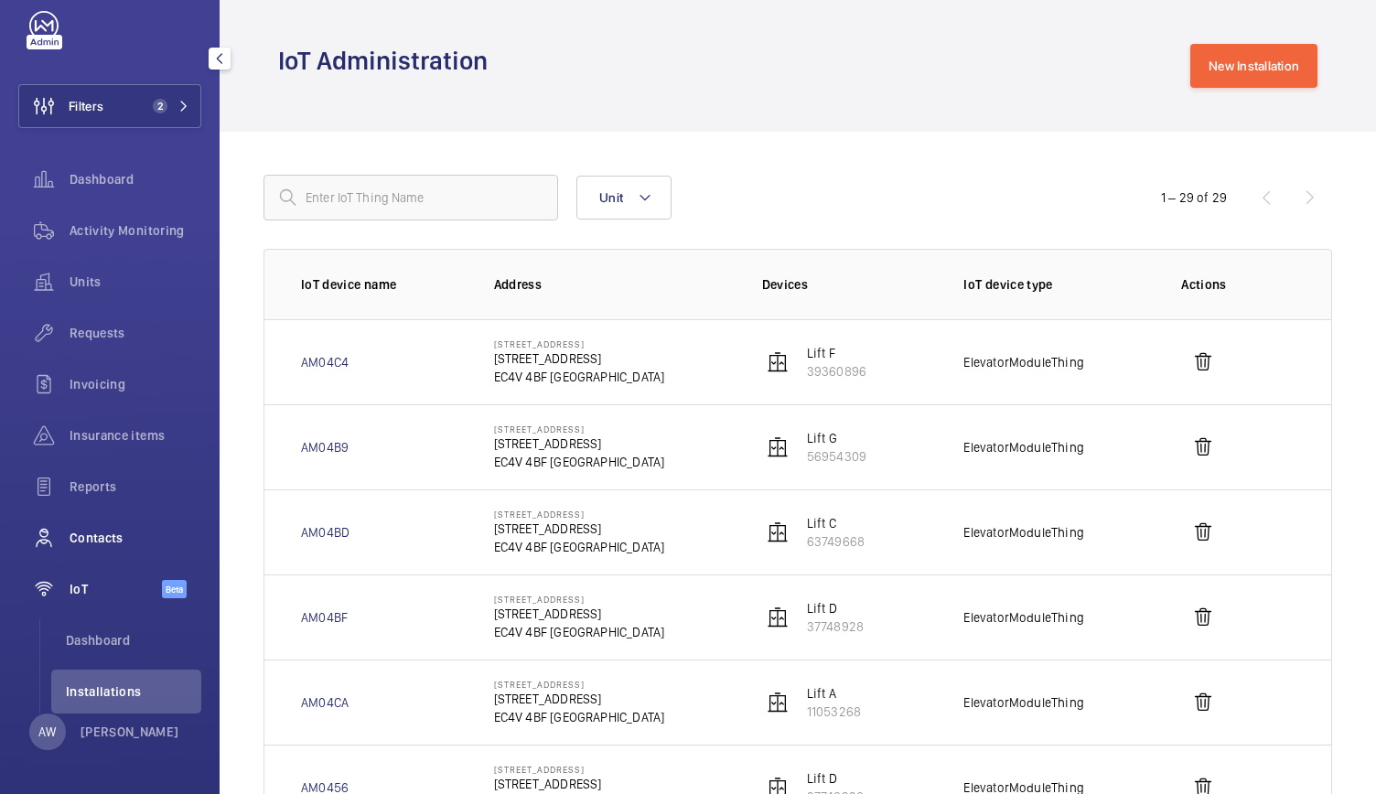
click at [91, 545] on span "Contacts" at bounding box center [136, 538] width 132 height 18
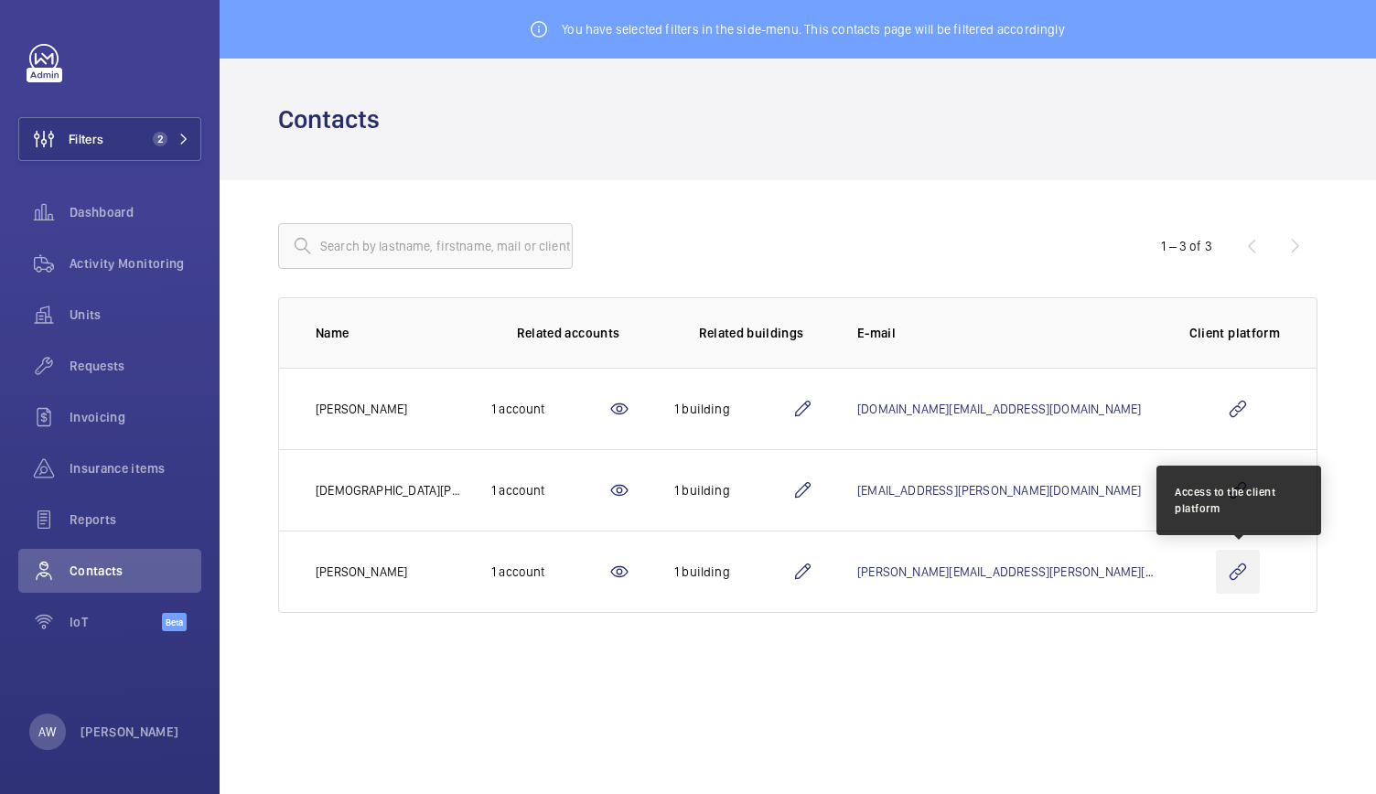
click at [1241, 575] on wm-front-icon-button at bounding box center [1238, 572] width 44 height 44
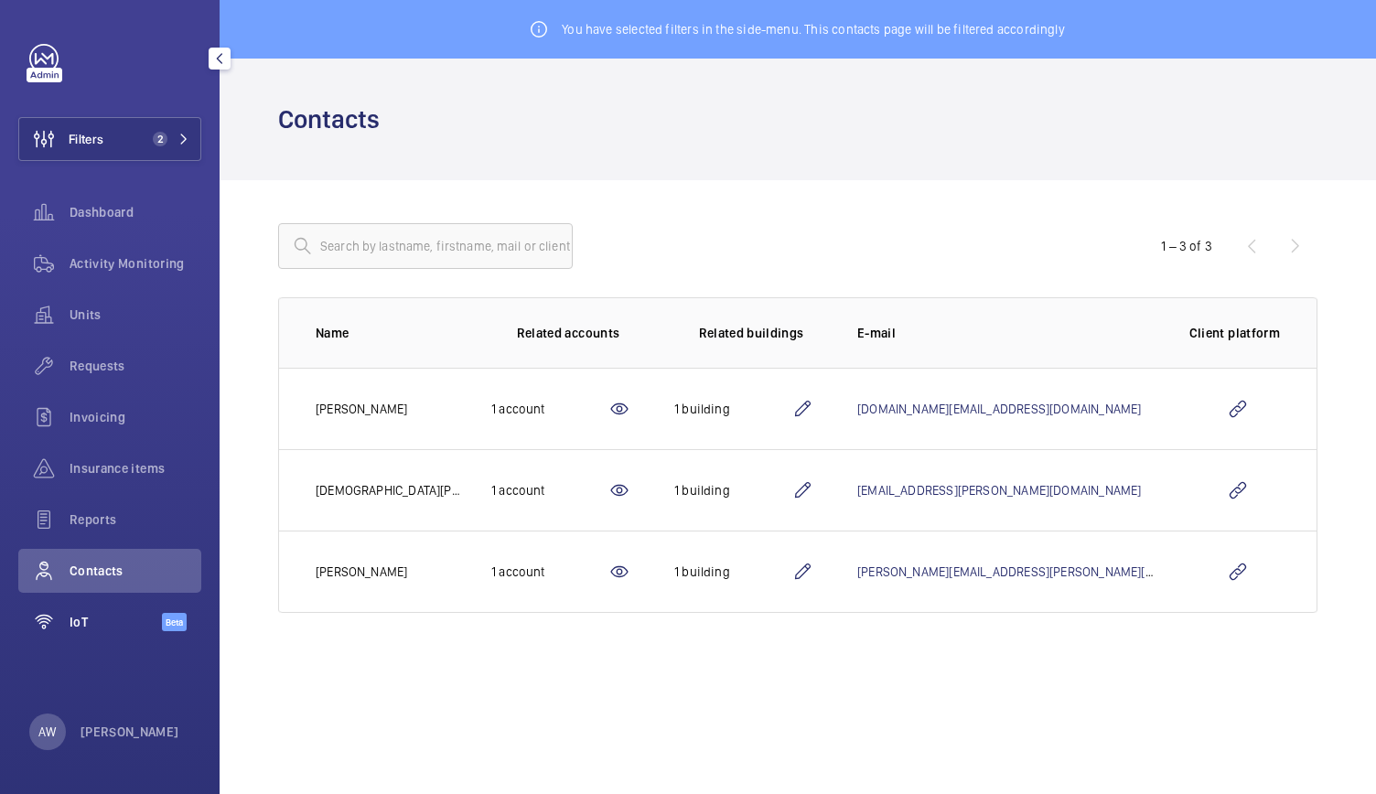
click at [119, 607] on div "IoT Beta" at bounding box center [109, 622] width 183 height 44
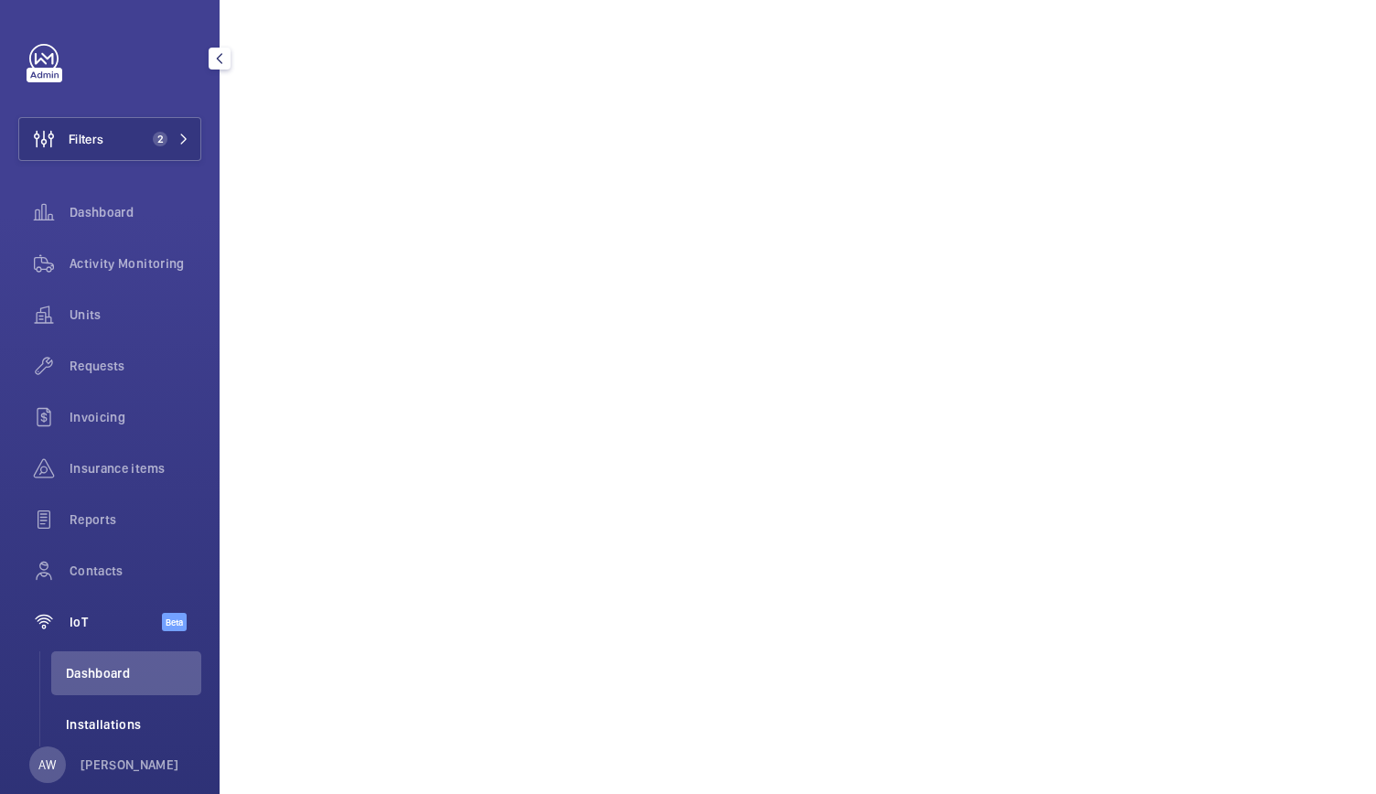
click at [119, 715] on span "Installations" at bounding box center [133, 724] width 135 height 18
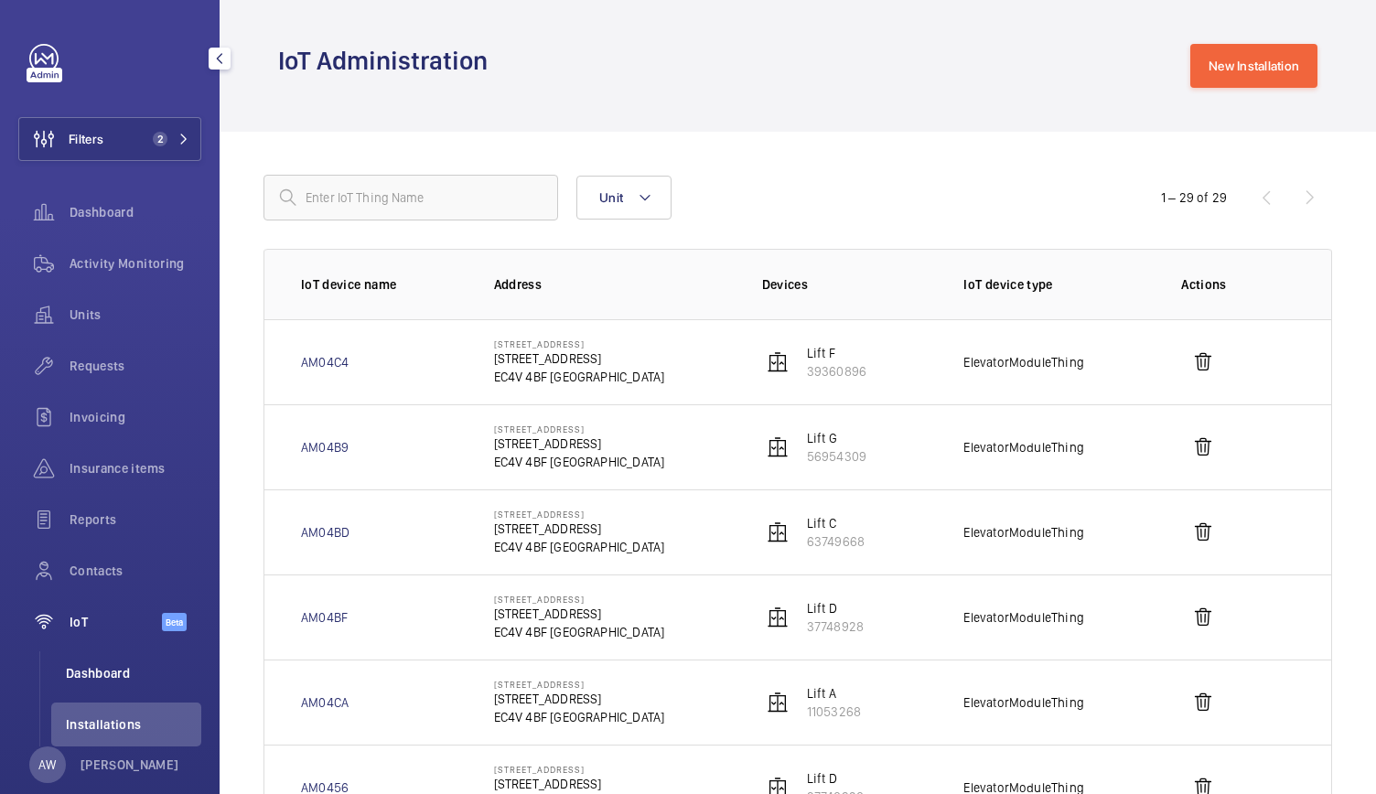
click at [114, 686] on li "Dashboard" at bounding box center [126, 673] width 150 height 44
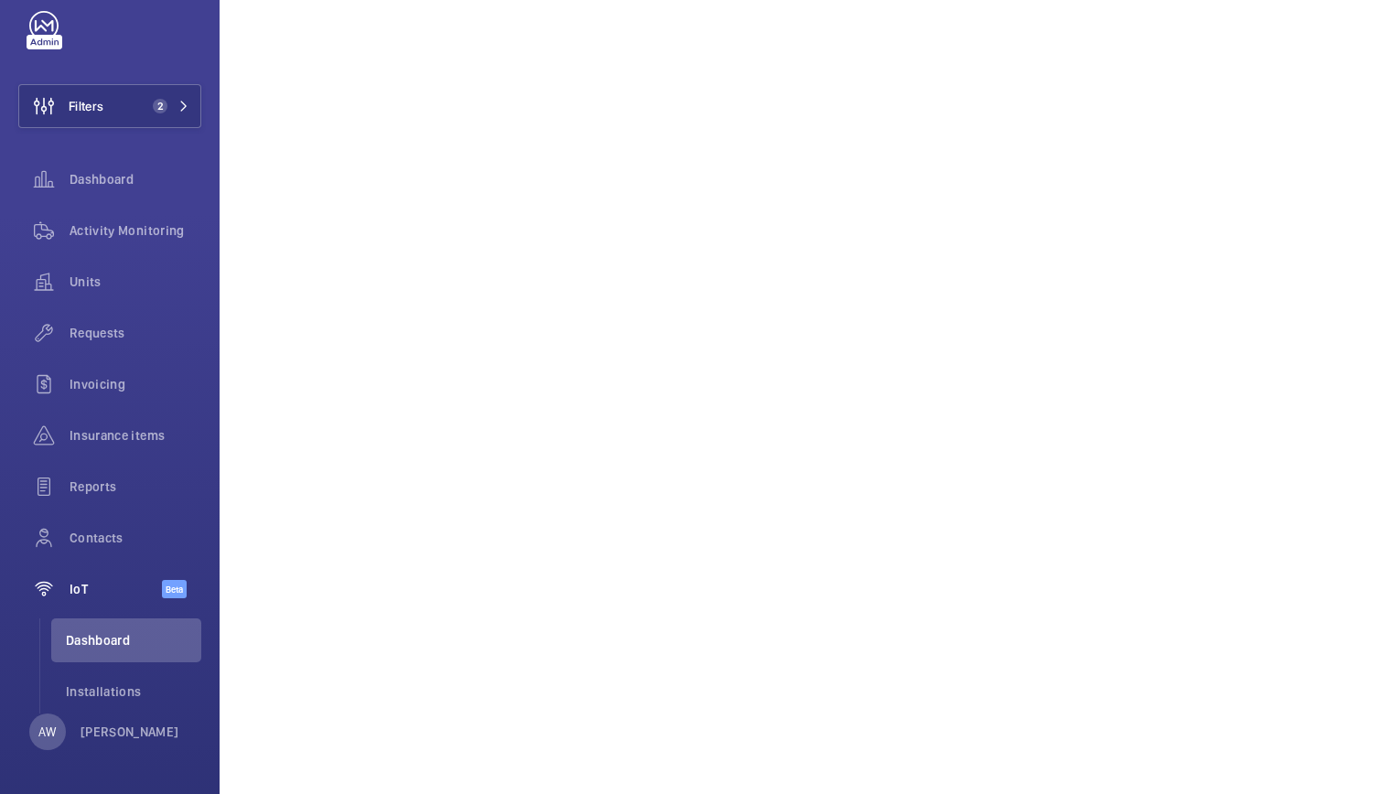
scroll to position [935, 0]
click at [126, 687] on span "Installations" at bounding box center [133, 691] width 135 height 18
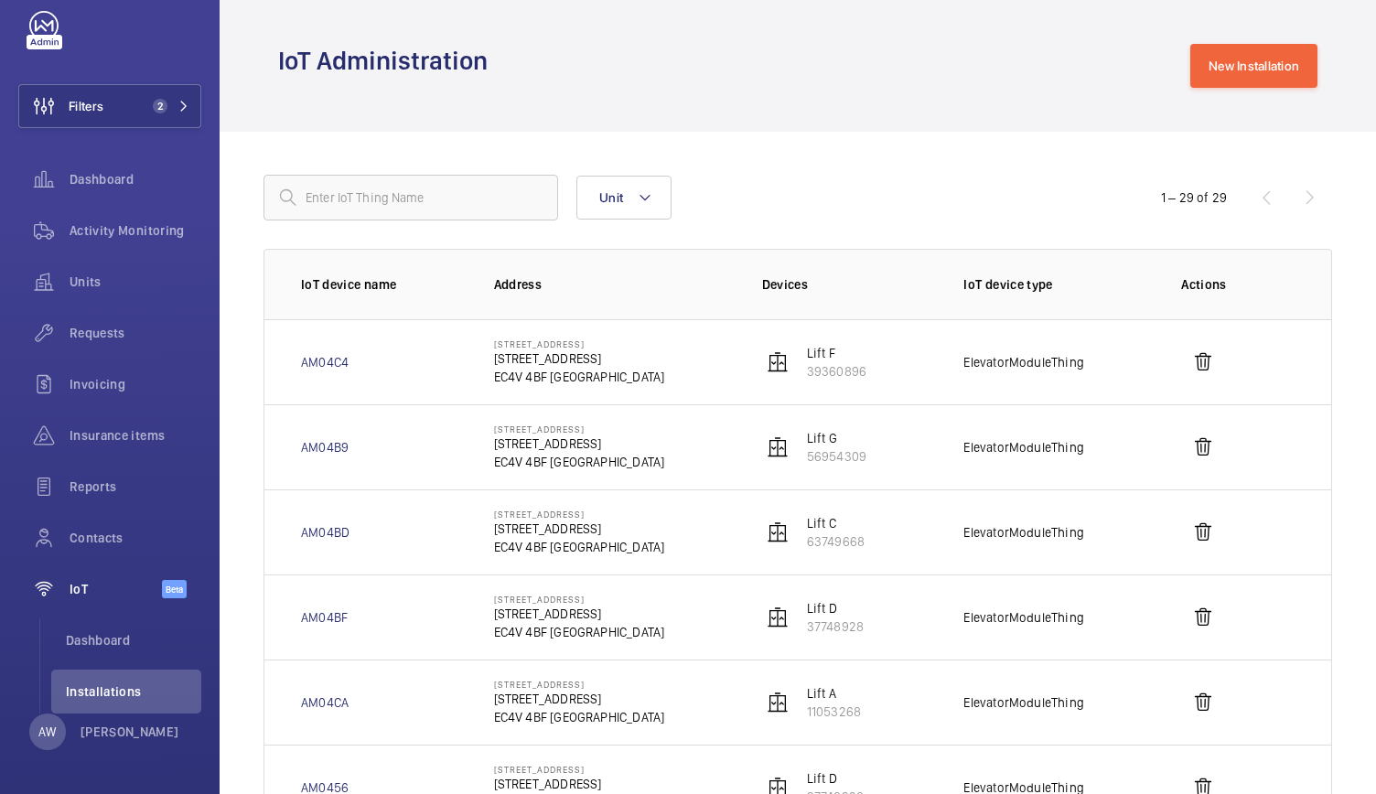
click at [733, 380] on td "Lift F 39360896" at bounding box center [834, 361] width 202 height 85
click at [340, 361] on link "AM04C4" at bounding box center [325, 362] width 48 height 18
